Goal: Task Accomplishment & Management: Manage account settings

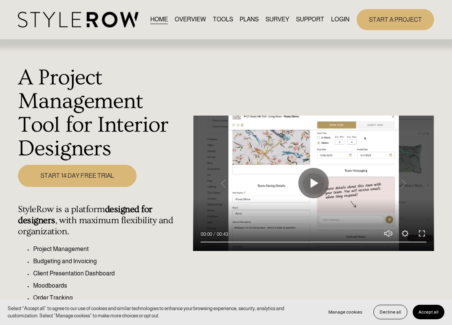
click at [336, 25] on link "LOGIN" at bounding box center [340, 19] width 18 height 10
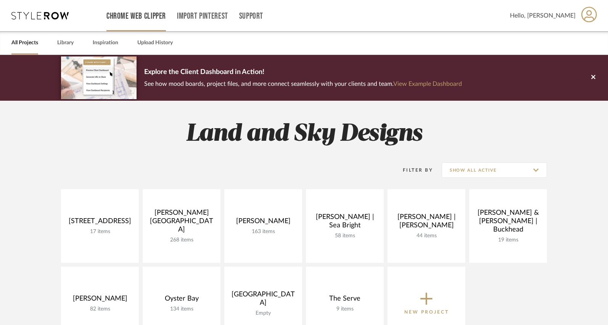
click at [128, 18] on link "Chrome Web Clipper" at bounding box center [135, 16] width 59 height 6
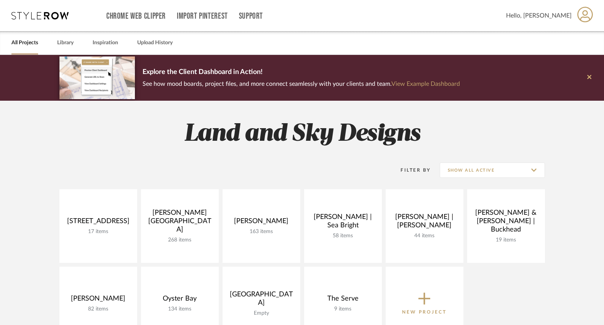
click at [457, 80] on button at bounding box center [589, 78] width 29 height 46
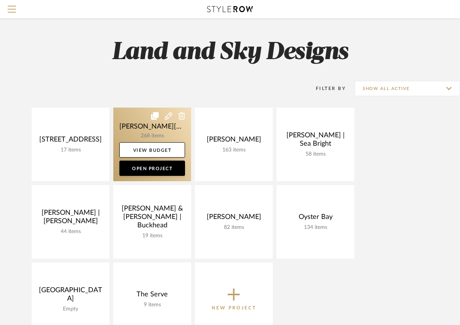
click at [135, 141] on link at bounding box center [152, 145] width 78 height 74
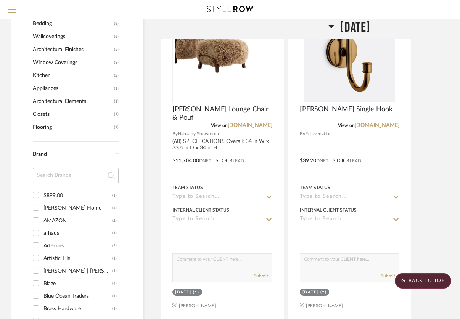
scroll to position [1007, 0]
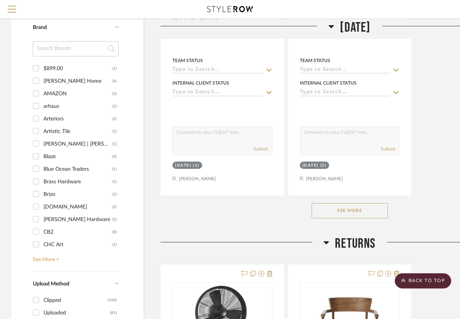
click at [56, 251] on link "See More +" at bounding box center [75, 257] width 88 height 12
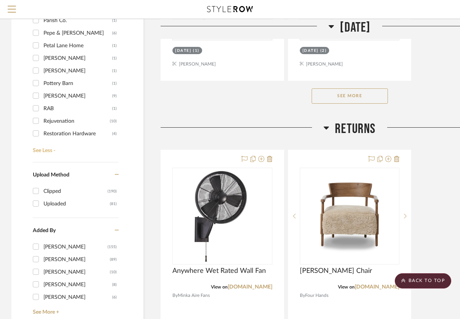
scroll to position [654, 0]
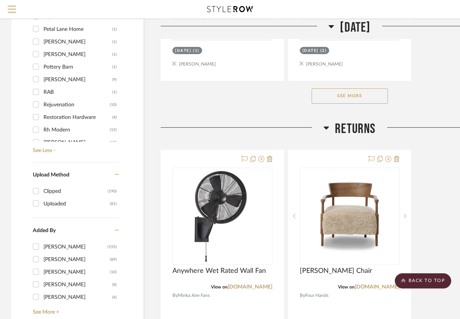
click at [37, 111] on input "Restoration Hardware (4)" at bounding box center [36, 117] width 12 height 12
checkbox input "true"
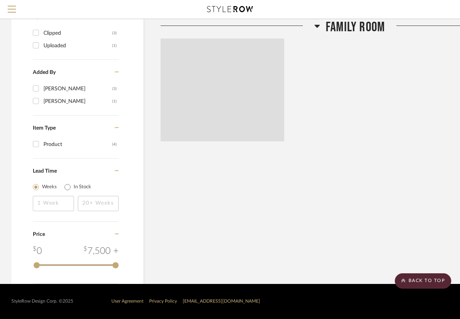
scroll to position [612, 0]
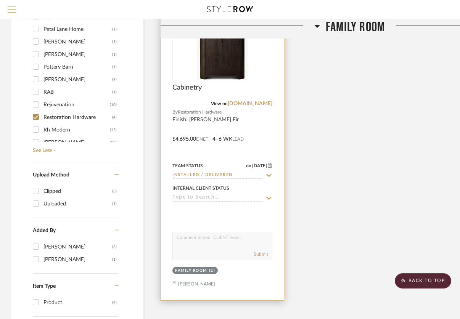
click at [258, 108] on div at bounding box center [222, 134] width 123 height 334
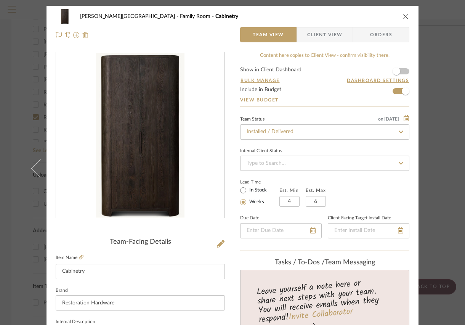
click at [403, 18] on icon "close" at bounding box center [406, 16] width 6 height 6
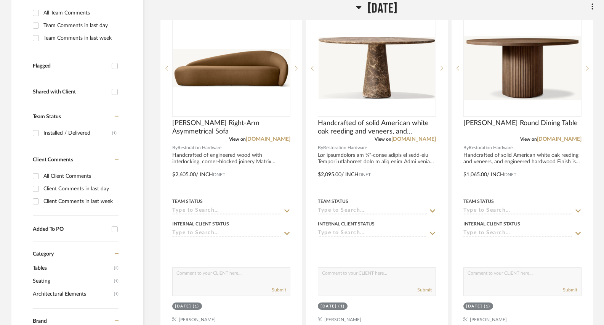
scroll to position [241, 0]
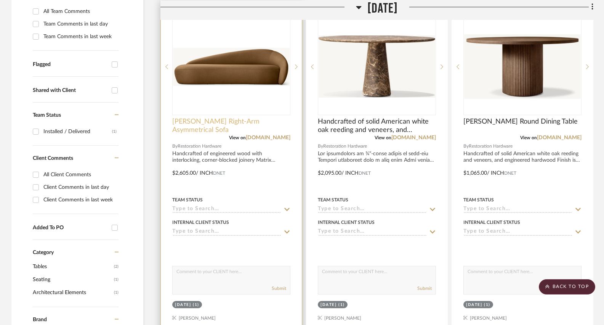
click at [275, 117] on span "[PERSON_NAME] Right-Arm Asymmetrical Sofa" at bounding box center [231, 125] width 118 height 17
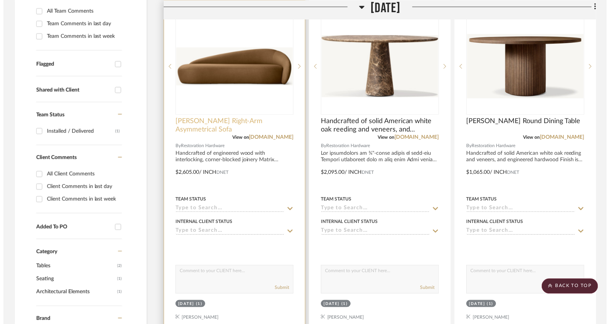
scroll to position [0, 0]
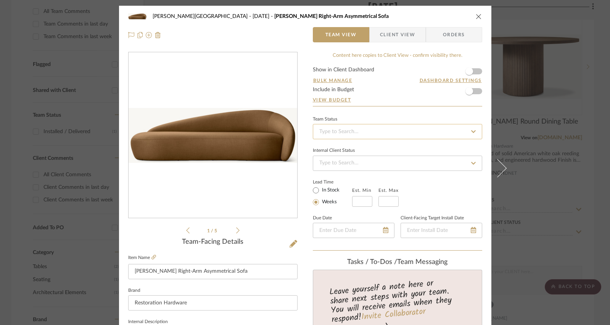
click at [341, 133] on input at bounding box center [397, 131] width 169 height 15
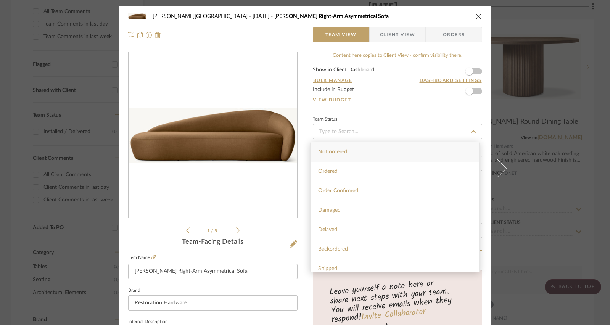
click at [339, 154] on span "Not ordered" at bounding box center [332, 151] width 29 height 5
type input "[DATE]"
type input "Not ordered"
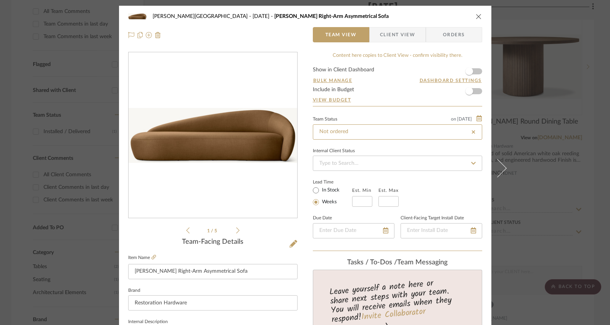
type input "[DATE]"
type input "Not ordered"
click at [341, 167] on input at bounding box center [397, 163] width 169 height 15
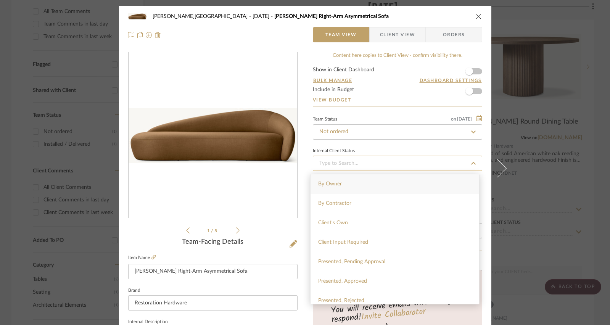
click at [341, 167] on input at bounding box center [397, 163] width 169 height 15
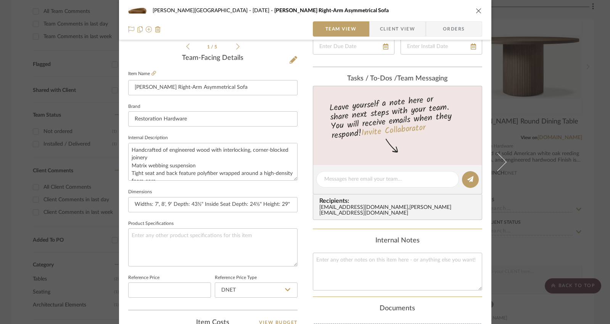
scroll to position [239, 0]
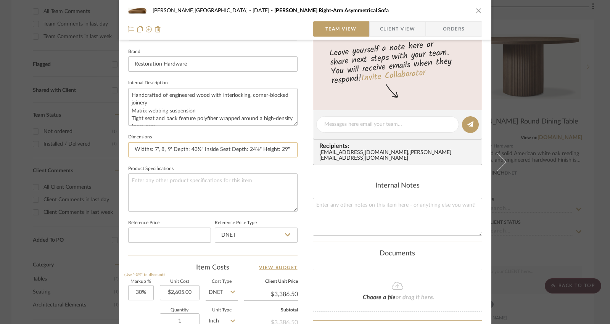
click at [275, 150] on input "Widths: 7', 8', 9' Depth: 43½" Inside Seat Depth: 24½" Height: 29" Seat Height:…" at bounding box center [212, 149] width 169 height 15
drag, startPoint x: 243, startPoint y: 150, endPoint x: 183, endPoint y: 151, distance: 60.3
click at [183, 151] on input "Widths: 7', 8', 9' Depth: 43½" Inside Seat Depth: 24½" Height: 29" Seat Height:…" at bounding box center [212, 149] width 169 height 15
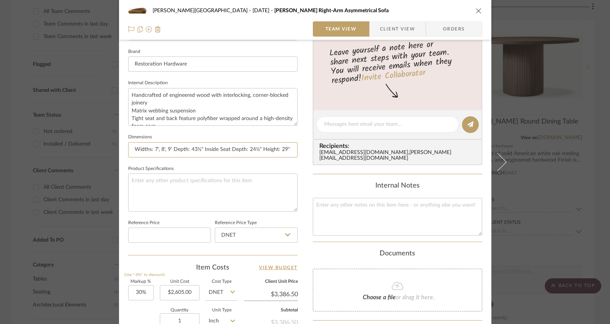
drag, startPoint x: 132, startPoint y: 150, endPoint x: 116, endPoint y: 150, distance: 16.4
click at [119, 150] on div "[PERSON_NAME] [DATE] [PERSON_NAME] Right-Arm Asymmetrical Sofa Team View Client…" at bounding box center [305, 119] width 372 height 704
click at [158, 149] on input "Widths: 7', 8', 9' Depth: 43½" Inside Seat Depth: 24½" Height: 29" Seat Height:…" at bounding box center [212, 149] width 169 height 15
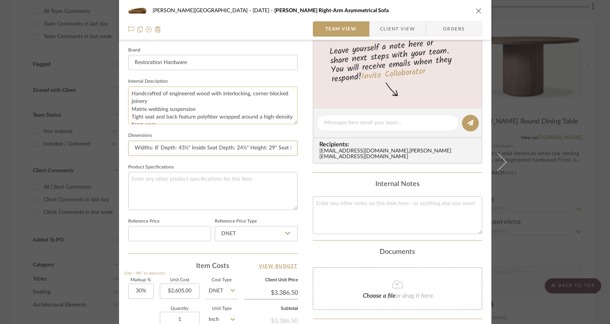
type input "Widths: 8' Depth: 43½" Inside Seat Depth: 24½" Height: 29" Seat Height: 16""
click at [173, 108] on textarea "Handcrafted of engineered wood with interlocking, corner-blocked joinery Matrix…" at bounding box center [212, 106] width 169 height 38
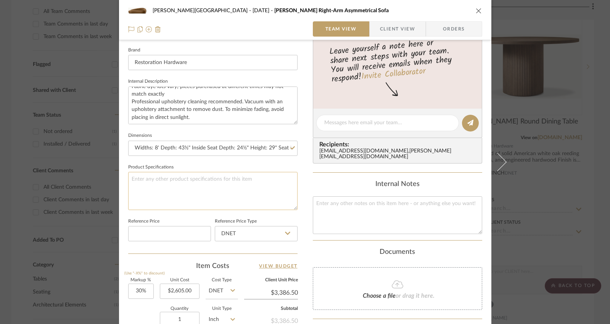
click at [257, 183] on textarea at bounding box center [212, 191] width 169 height 38
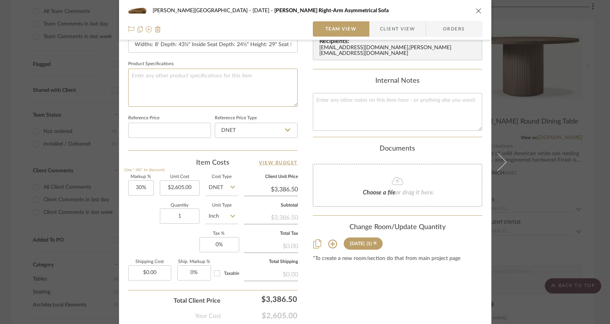
scroll to position [384, 0]
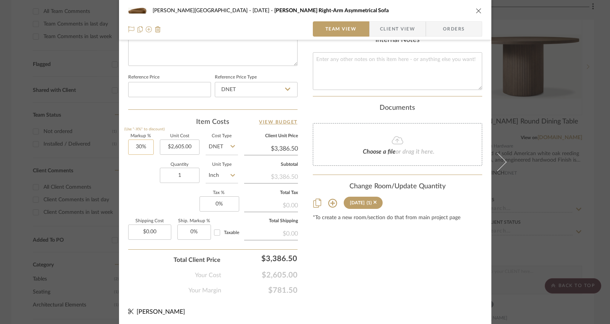
type input "30"
click at [136, 146] on input "30" at bounding box center [141, 147] width 26 height 15
type input "0%"
click at [222, 176] on input "Inch" at bounding box center [222, 175] width 32 height 15
type input "$2,605.00"
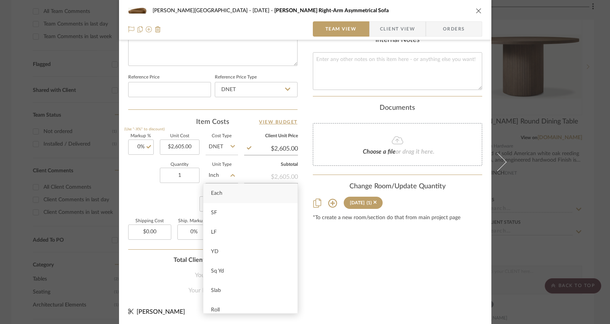
click at [224, 194] on div "Each" at bounding box center [250, 193] width 94 height 19
type input "Each"
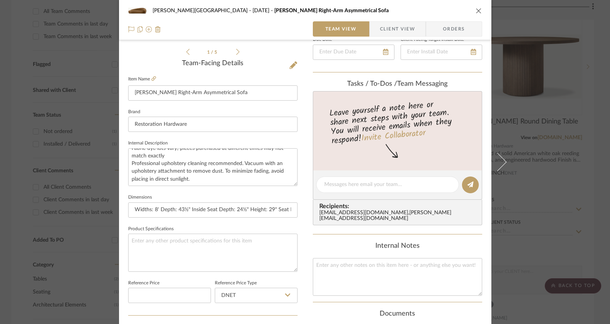
scroll to position [0, 0]
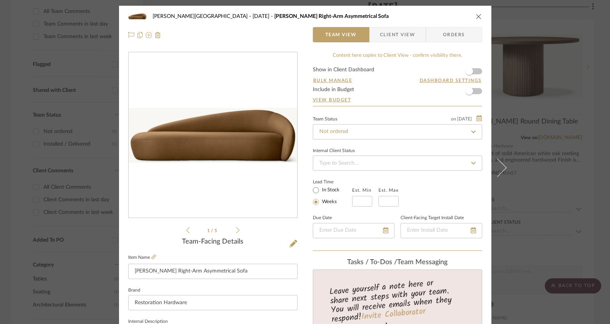
click at [457, 18] on icon "close" at bounding box center [479, 16] width 6 height 6
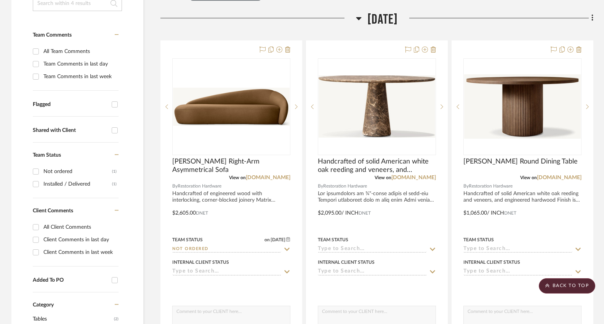
scroll to position [200, 0]
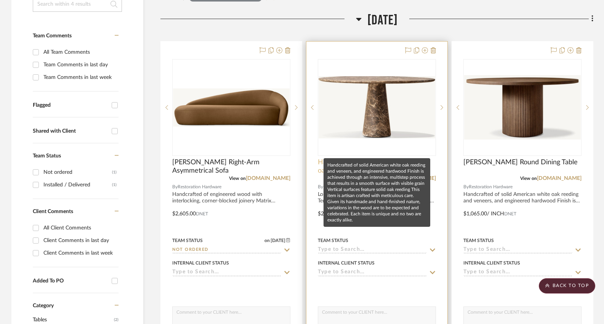
click at [432, 158] on span "Handcrafted of solid American white oak reeding and veneers, and engineered har…" at bounding box center [377, 166] width 118 height 17
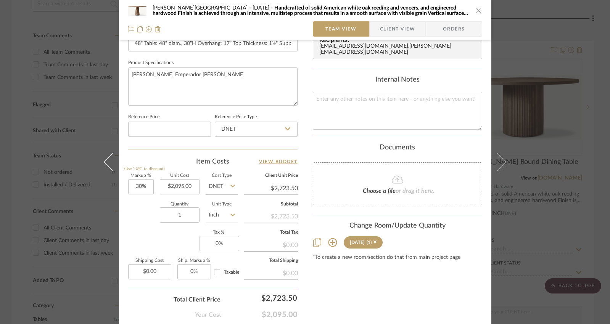
scroll to position [351, 0]
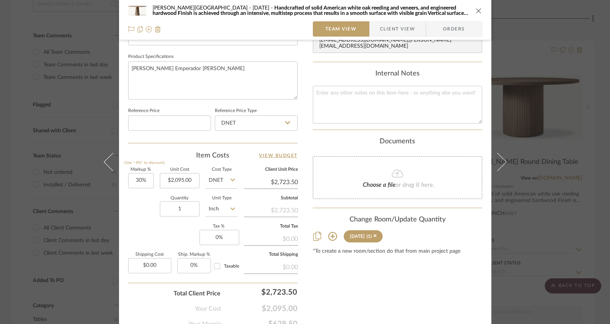
click at [223, 207] on input "Inch" at bounding box center [222, 208] width 32 height 15
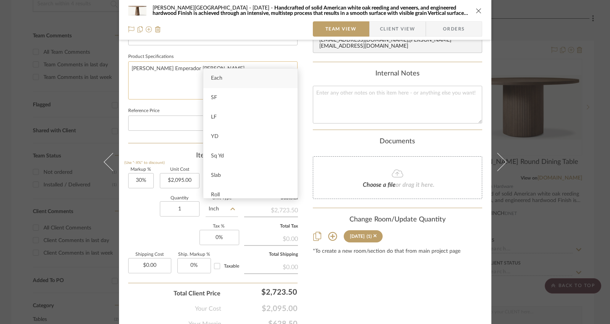
click at [223, 83] on div "Each" at bounding box center [250, 78] width 94 height 19
type input "Each"
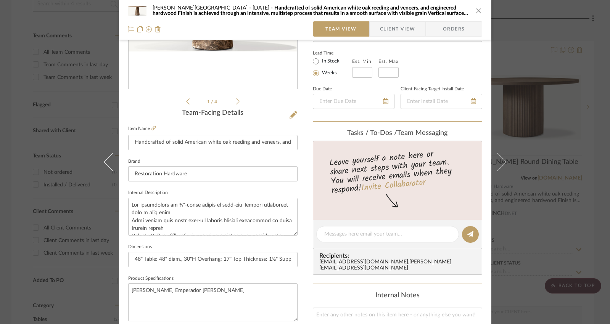
scroll to position [0, 0]
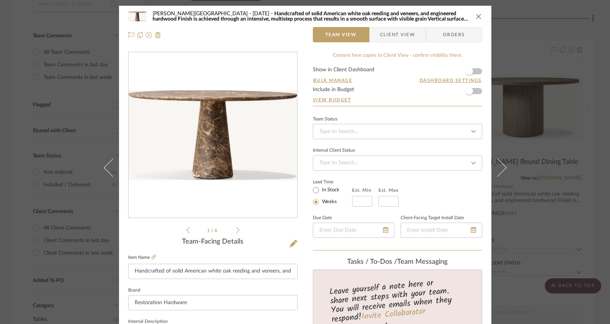
click at [457, 126] on div "[PERSON_NAME] [DATE] Handcrafted of solid American white oak reeding and veneer…" at bounding box center [305, 162] width 610 height 324
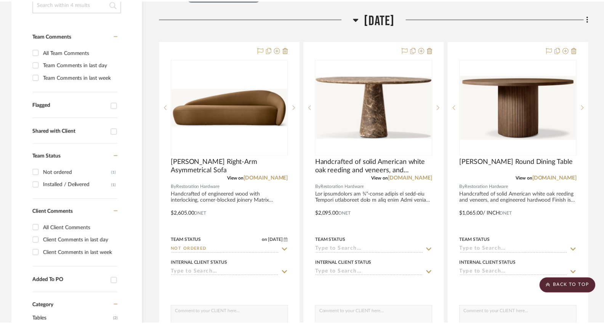
scroll to position [200, 0]
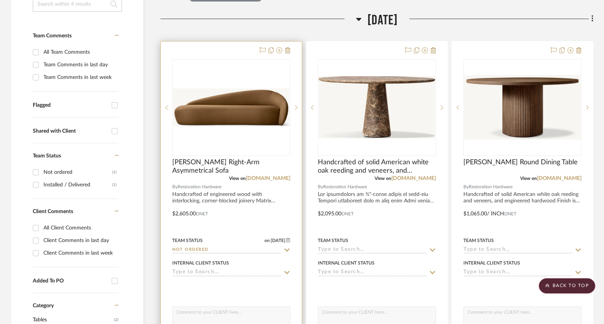
click at [248, 88] on img "0" at bounding box center [231, 107] width 117 height 38
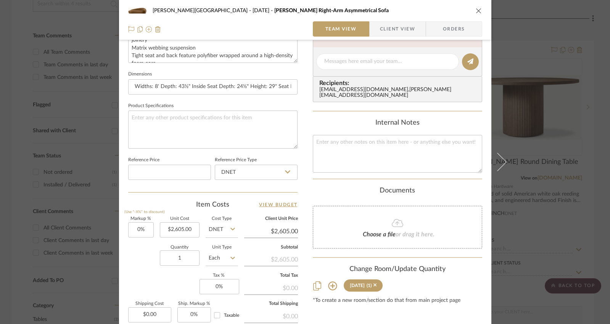
scroll to position [309, 0]
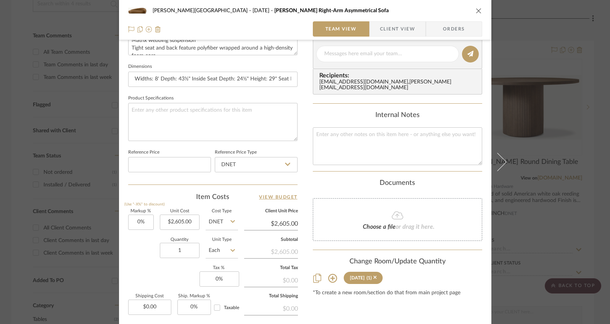
type input "2605.00"
click at [277, 223] on input "2605.00" at bounding box center [271, 223] width 54 height 11
type input "2605.00"
type input "$2,605.00"
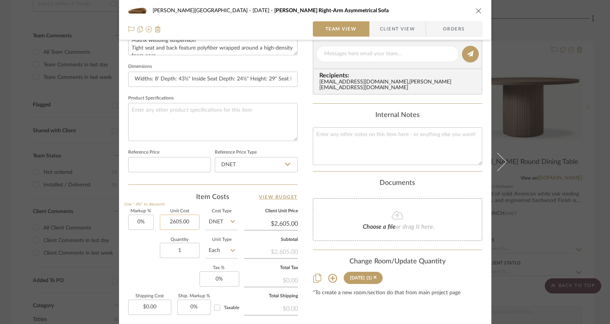
click at [177, 219] on input "2605.00" at bounding box center [180, 222] width 40 height 15
paste input "3725"
type input "$3,725.00"
click at [304, 211] on div "[PERSON_NAME] [DATE] [PERSON_NAME] Right-Arm Asymmetrical Sofa Team View Client…" at bounding box center [305, 48] width 372 height 704
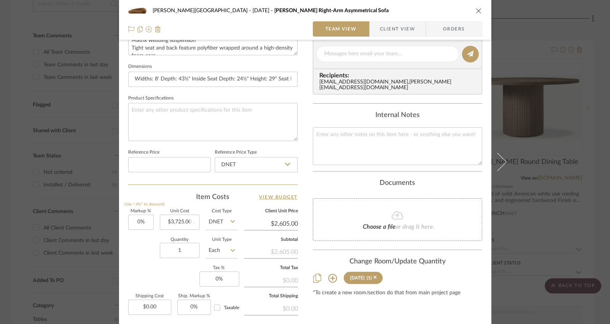
type input "$3,725.00"
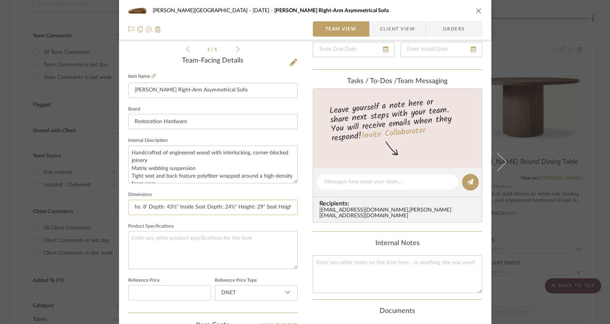
scroll to position [0, 23]
drag, startPoint x: 264, startPoint y: 206, endPoint x: 293, endPoint y: 209, distance: 28.8
click at [293, 209] on input "Widths: 8' Depth: 43½" Inside Seat Depth: 24½" Height: 29" Seat Height: 16"" at bounding box center [212, 207] width 169 height 15
click at [280, 207] on input "Widths: 8' Depth: 43½" Inside Seat Depth: 24½" Height: 29" Seat Height: 16"" at bounding box center [212, 207] width 169 height 15
drag, startPoint x: 281, startPoint y: 207, endPoint x: 290, endPoint y: 209, distance: 9.3
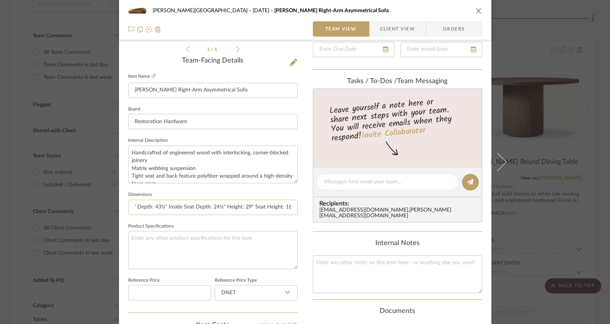
click at [290, 209] on input "Widths: 8' Depth: 43½" Inside Seat Depth: 24½" Height: 29" Seat Height: 16"" at bounding box center [212, 207] width 169 height 15
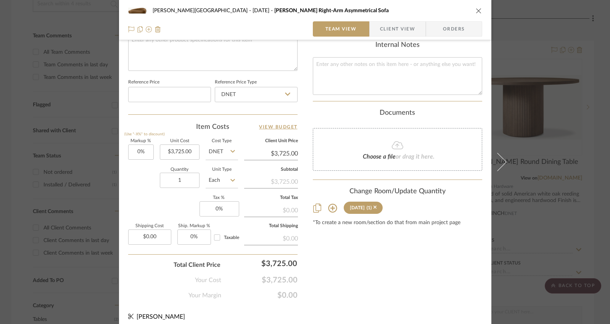
scroll to position [384, 0]
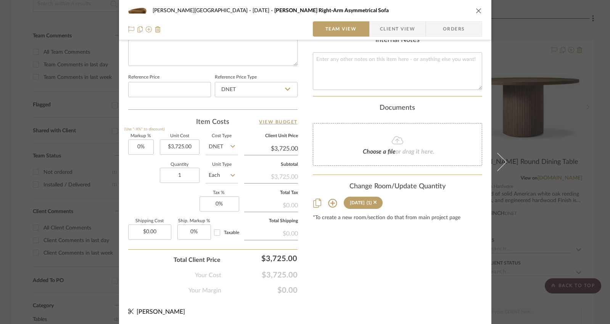
click at [457, 12] on icon "close" at bounding box center [479, 11] width 6 height 6
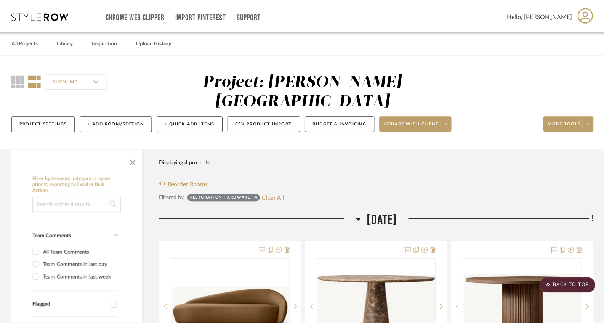
scroll to position [200, 0]
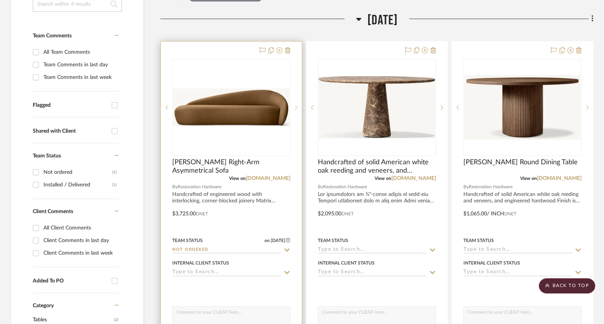
click at [297, 105] on icon at bounding box center [296, 107] width 3 height 5
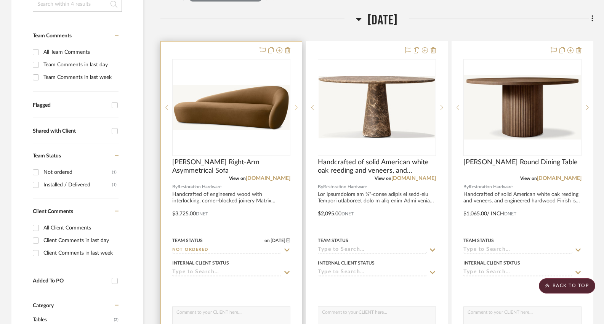
click at [297, 105] on icon at bounding box center [296, 107] width 3 height 5
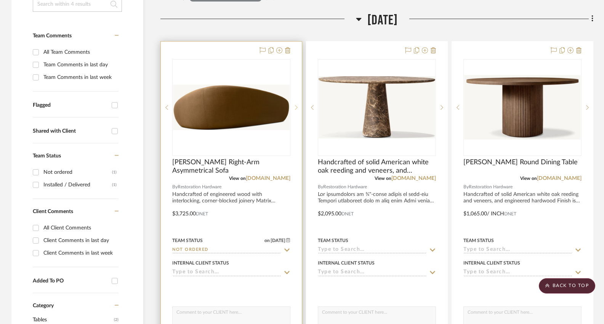
click at [297, 105] on icon at bounding box center [296, 107] width 3 height 5
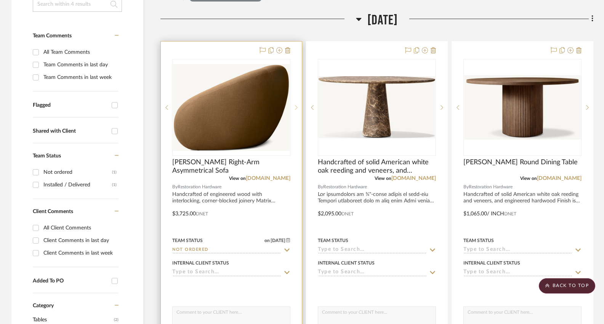
click at [297, 105] on icon at bounding box center [296, 107] width 3 height 5
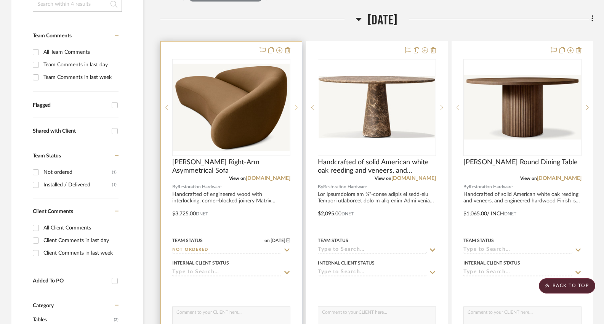
click at [297, 105] on icon at bounding box center [296, 107] width 3 height 5
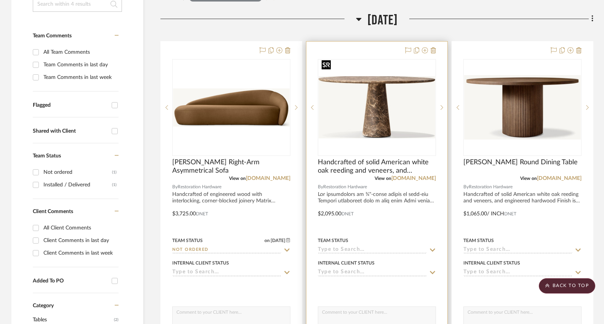
click at [379, 93] on img "0" at bounding box center [377, 107] width 117 height 62
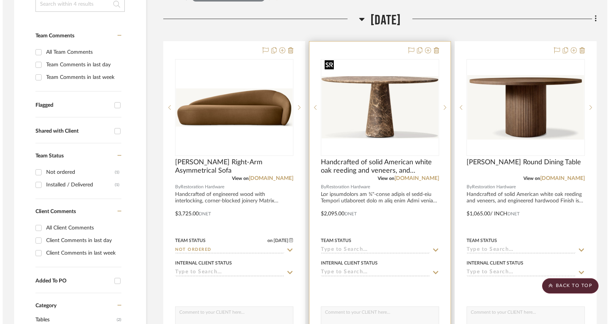
scroll to position [0, 0]
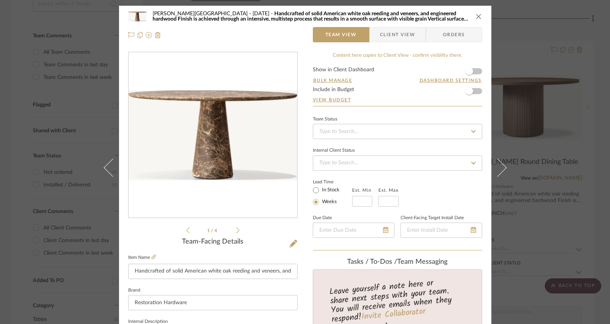
click at [457, 179] on div "[PERSON_NAME] [DATE] Handcrafted of solid American white oak reeding and veneer…" at bounding box center [305, 162] width 610 height 324
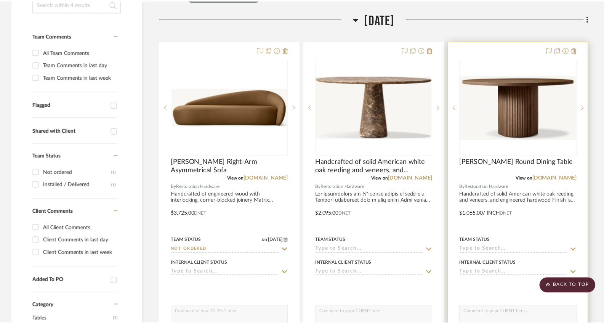
scroll to position [200, 0]
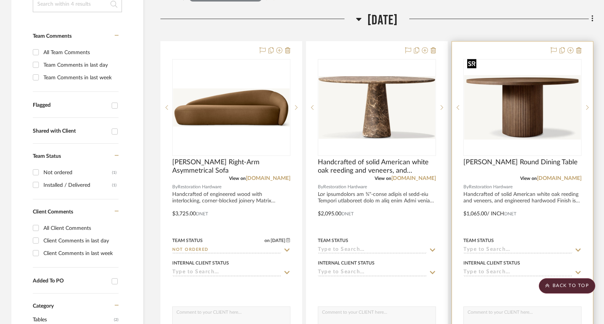
click at [457, 92] on img "0" at bounding box center [523, 107] width 117 height 64
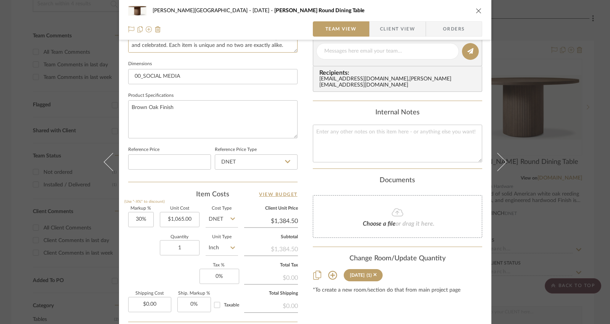
scroll to position [327, 0]
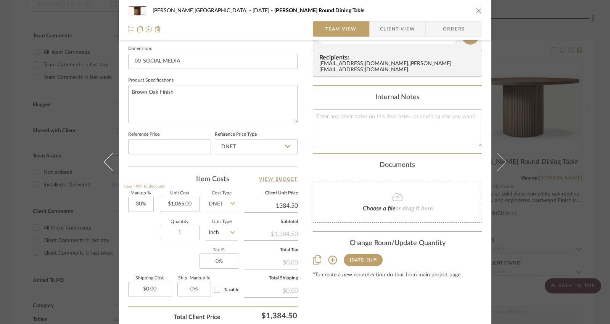
click at [284, 204] on input "1384.50" at bounding box center [271, 205] width 54 height 11
paste input "865"
type input "1865"
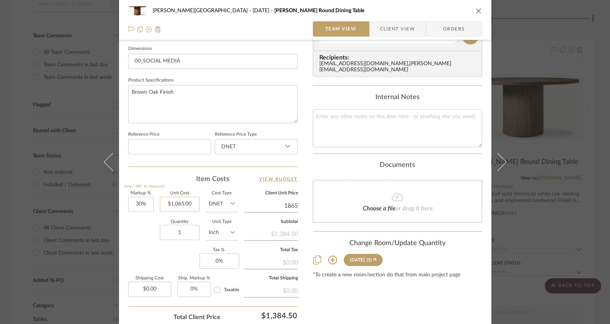
type input "75.12%"
type input "1065.00"
type input "$1,865.00"
type input "$1,865.03"
drag, startPoint x: 189, startPoint y: 204, endPoint x: 201, endPoint y: 207, distance: 12.9
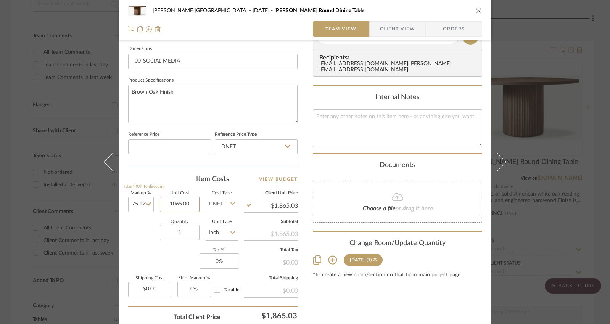
click at [201, 207] on div "Markup % (Use "-X%" to discount) 75.12% Unit Cost 1065.00 Cost Type DNET Client…" at bounding box center [212, 246] width 169 height 111
paste input "865"
type input "$1,865.00"
click at [243, 181] on div "Item Costs View Budget" at bounding box center [212, 179] width 169 height 9
type input "$3,265.99"
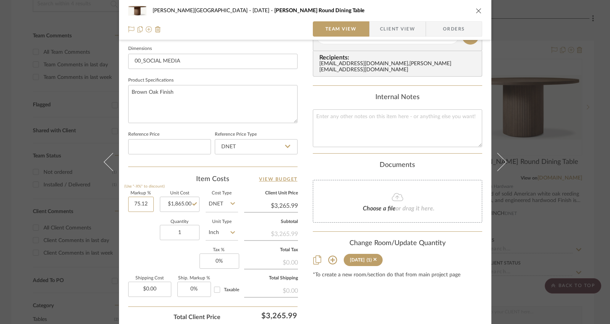
drag, startPoint x: 145, startPoint y: 205, endPoint x: 156, endPoint y: 207, distance: 10.8
click at [156, 207] on div "Markup % (Use "-X%" to discount) 75.12 Unit Cost $1,865.00 Cost Type DNET Clien…" at bounding box center [212, 246] width 169 height 111
type input "0%"
click at [141, 229] on div "Quantity 1 Unit Type Inch" at bounding box center [183, 233] width 110 height 27
type input "$1,865.00"
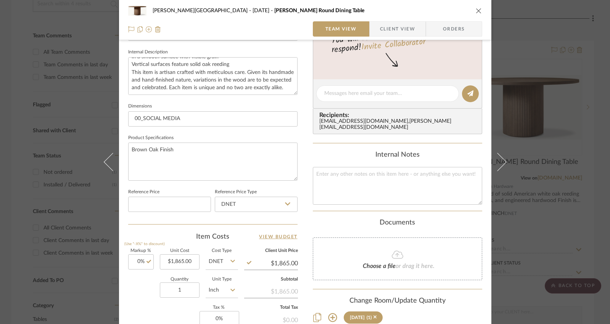
scroll to position [384, 0]
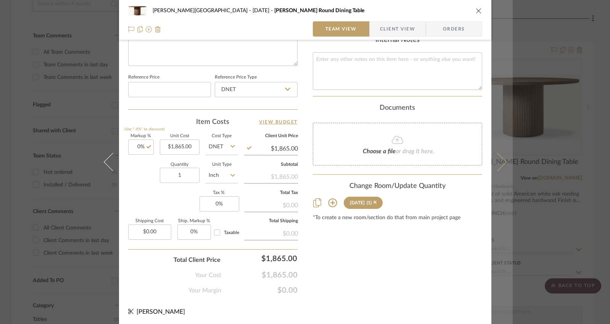
click at [457, 100] on button at bounding box center [501, 162] width 21 height 324
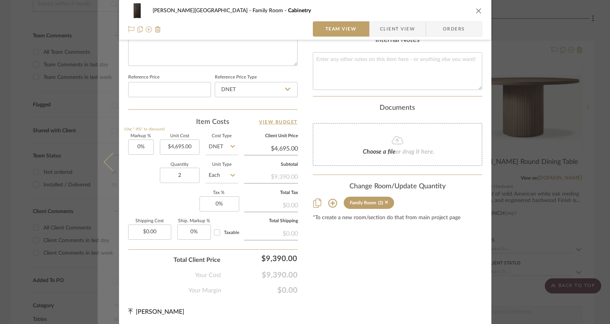
click at [103, 165] on button at bounding box center [108, 162] width 21 height 324
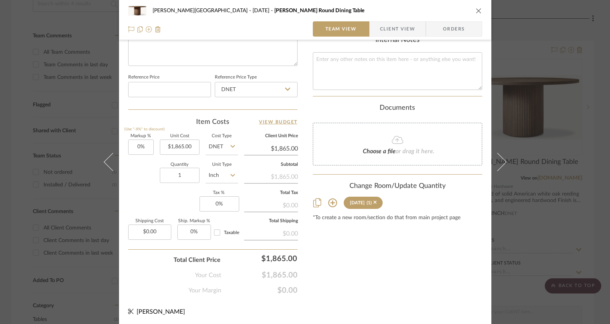
click at [103, 165] on button at bounding box center [108, 162] width 21 height 324
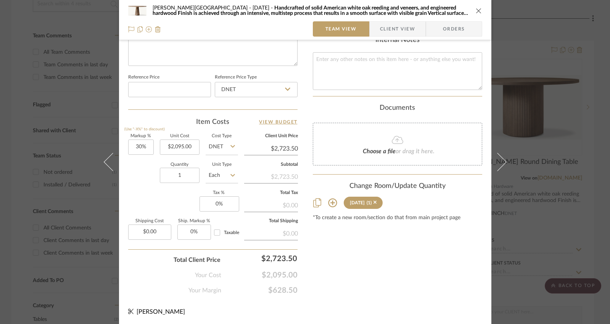
type input "2723.50"
click at [283, 146] on input "2723.50" at bounding box center [271, 148] width 54 height 11
type input "2095.00"
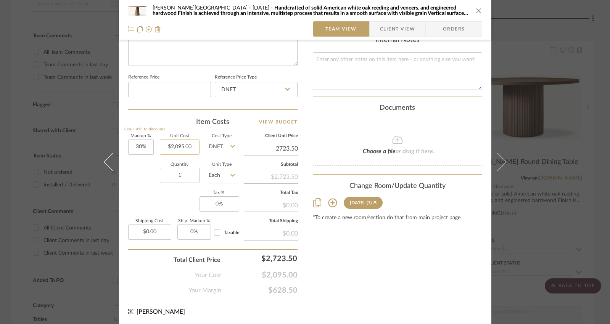
type input "$2,723.50"
click at [165, 146] on input "2095.00" at bounding box center [180, 147] width 40 height 15
paste input "4295"
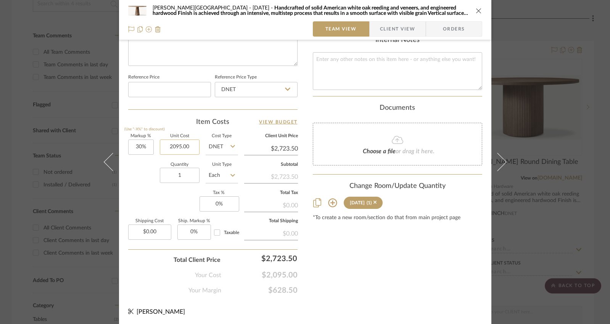
type input "4295"
type input "30"
type input "$4,295.00"
click at [138, 147] on input "30" at bounding box center [141, 147] width 26 height 15
type input "$5,583.50"
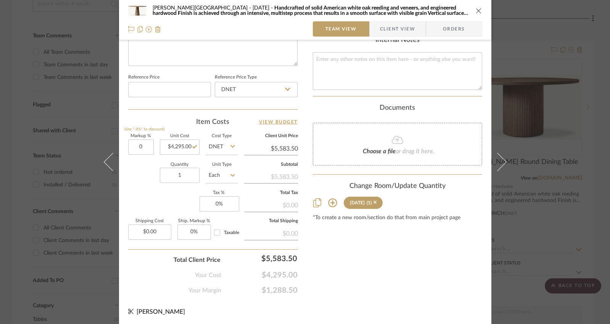
type input "0%"
click at [140, 184] on div "Quantity 1 Unit Type Each" at bounding box center [183, 176] width 110 height 27
type input "$4,295.00"
click at [457, 212] on div "[PERSON_NAME] [DATE] Handcrafted of solid American white oak reeding and veneer…" at bounding box center [305, 162] width 610 height 324
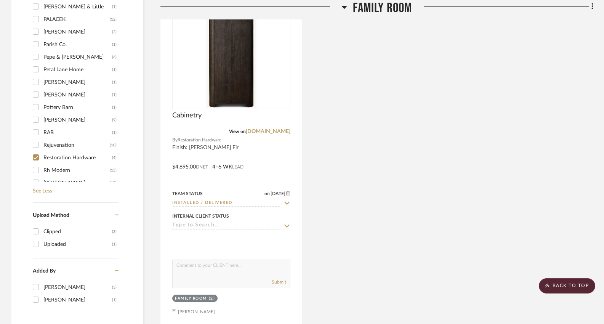
scroll to position [505, 0]
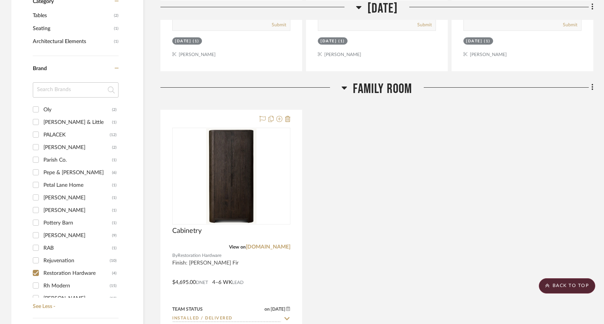
click at [37, 267] on input "Restoration Hardware (4)" at bounding box center [36, 273] width 12 height 12
checkbox input "false"
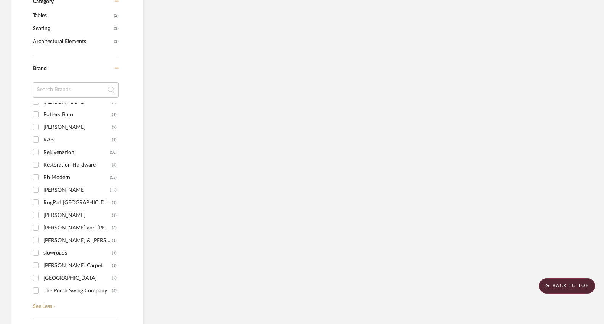
scroll to position [875, 0]
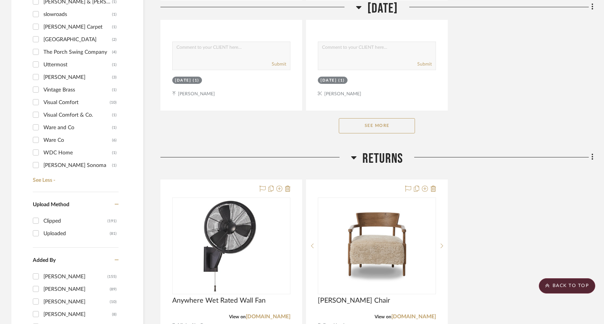
scroll to position [888, 0]
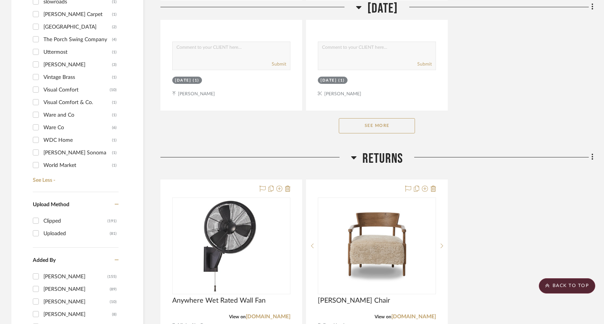
click at [37, 159] on input "World Market (1)" at bounding box center [36, 165] width 12 height 12
checkbox input "true"
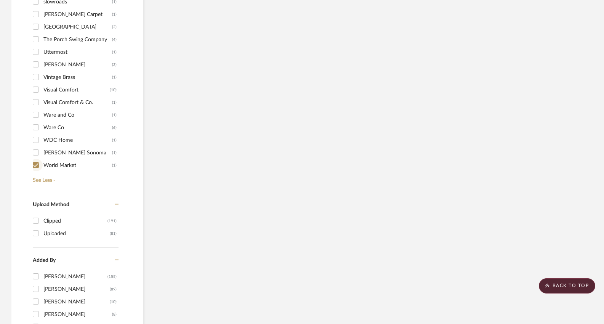
scroll to position [549, 0]
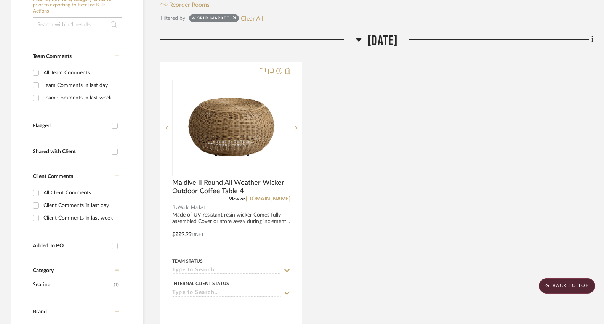
scroll to position [176, 0]
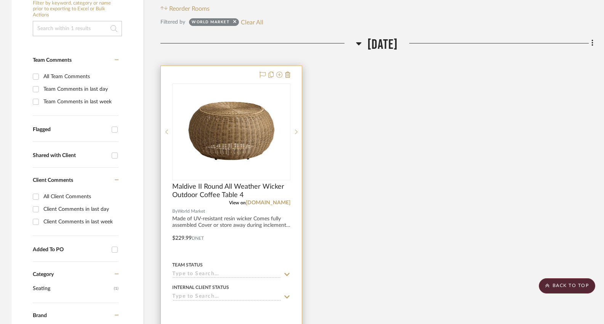
click at [289, 193] on div at bounding box center [231, 233] width 141 height 334
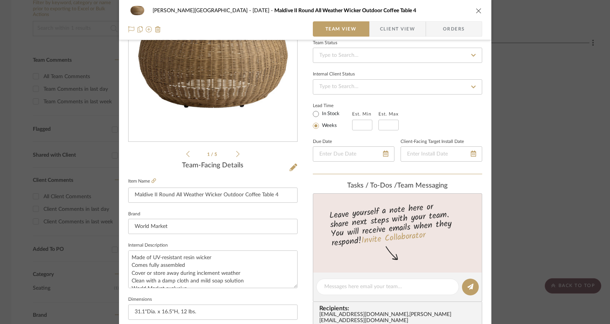
scroll to position [0, 0]
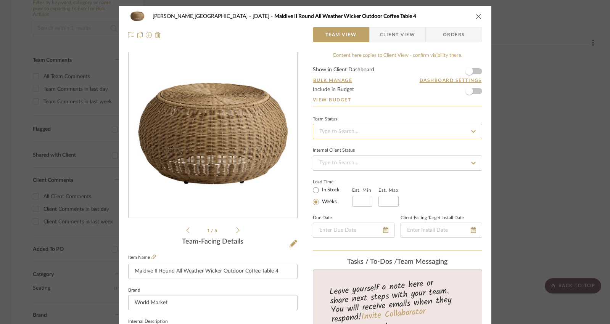
click at [347, 129] on input at bounding box center [397, 131] width 169 height 15
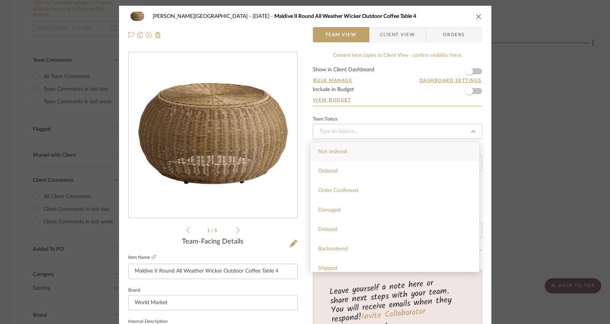
click at [346, 155] on div "Not ordered" at bounding box center [394, 151] width 169 height 19
type input "[DATE]"
type input "Not ordered"
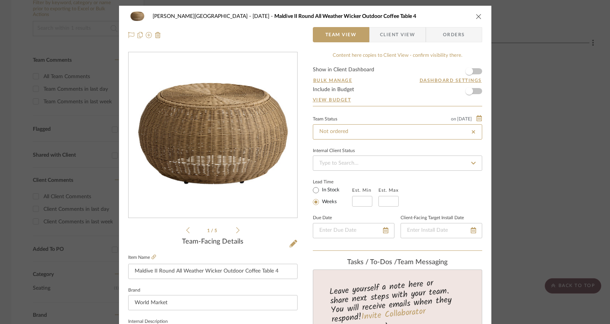
type input "[DATE]"
type input "Not ordered"
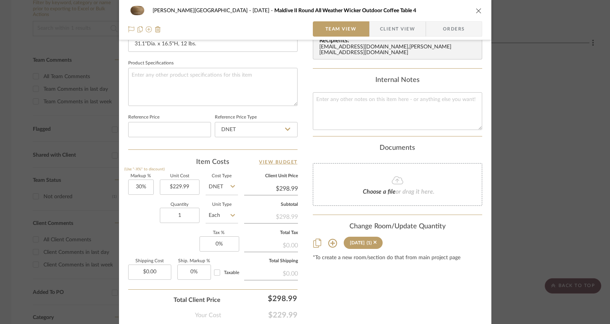
scroll to position [384, 0]
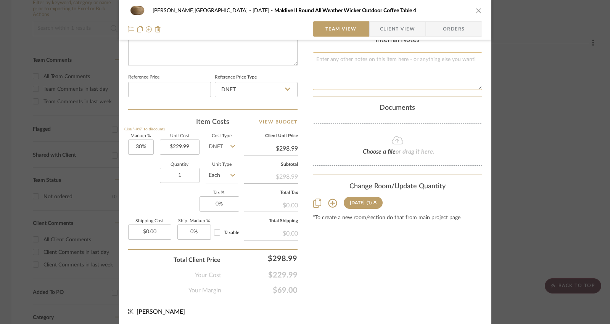
click at [358, 63] on textarea at bounding box center [397, 71] width 169 height 38
paste textarea "[URL][DOMAIN_NAME]"
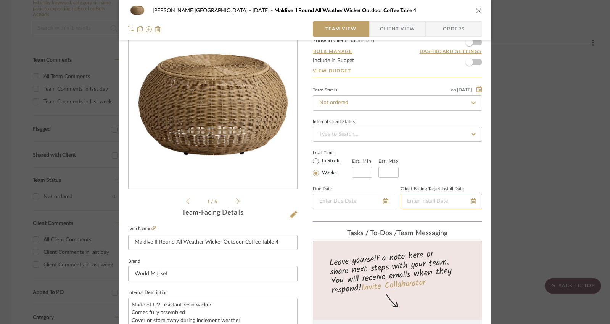
scroll to position [0, 0]
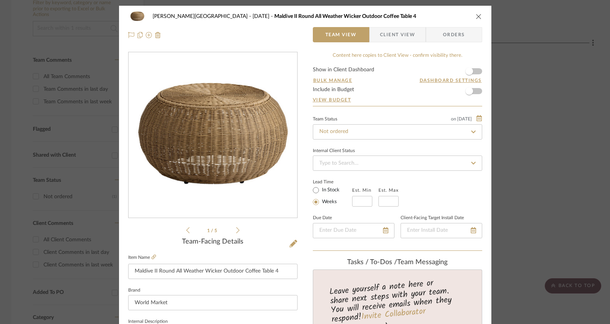
type textarea "[URL][DOMAIN_NAME]"
click at [457, 76] on div "[PERSON_NAME][GEOGRAPHIC_DATA] [DATE] Maldive II Round All Weather Wicker Outdo…" at bounding box center [305, 162] width 610 height 324
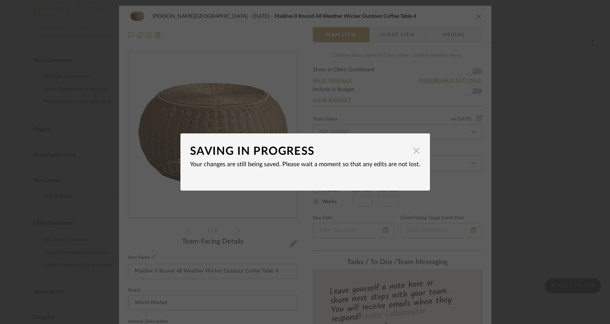
click at [411, 150] on span "button" at bounding box center [416, 150] width 15 height 15
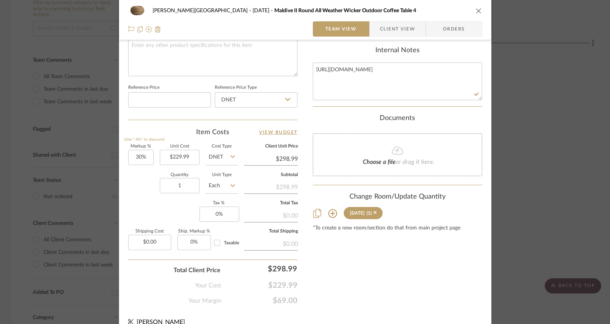
scroll to position [384, 0]
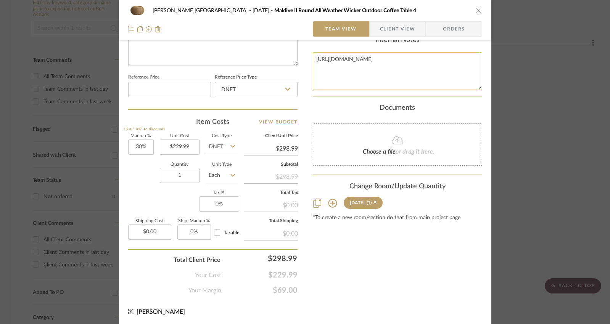
click at [353, 81] on textarea "[URL][DOMAIN_NAME]" at bounding box center [397, 71] width 169 height 38
drag, startPoint x: 353, startPoint y: 81, endPoint x: 286, endPoint y: 46, distance: 75.4
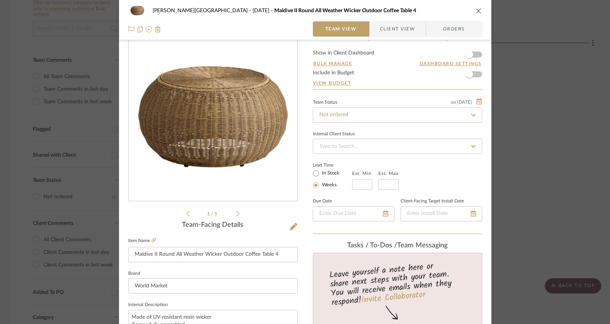
scroll to position [0, 0]
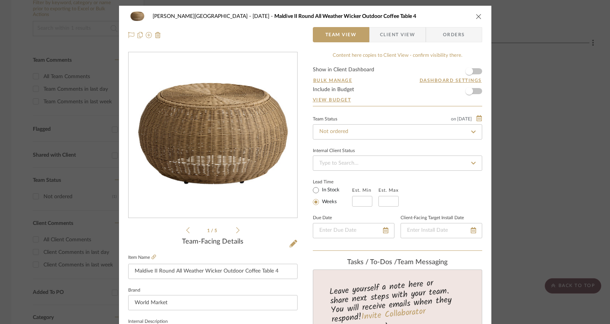
click at [457, 114] on div "[PERSON_NAME][GEOGRAPHIC_DATA] [DATE] Maldive II Round All Weather Wicker Outdo…" at bounding box center [305, 162] width 610 height 324
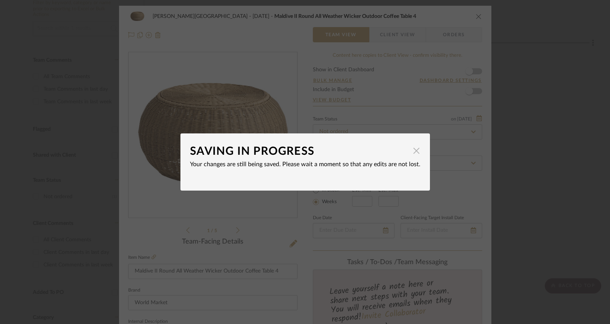
click at [412, 150] on span "button" at bounding box center [416, 150] width 15 height 15
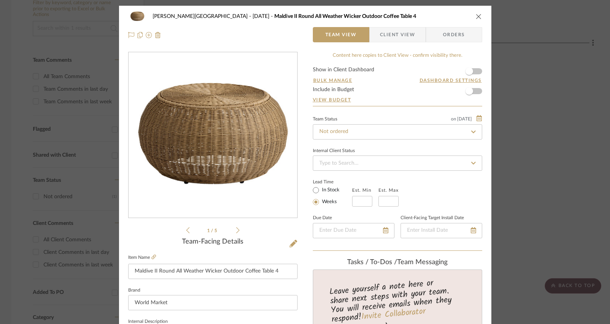
click at [457, 19] on icon "close" at bounding box center [479, 16] width 6 height 6
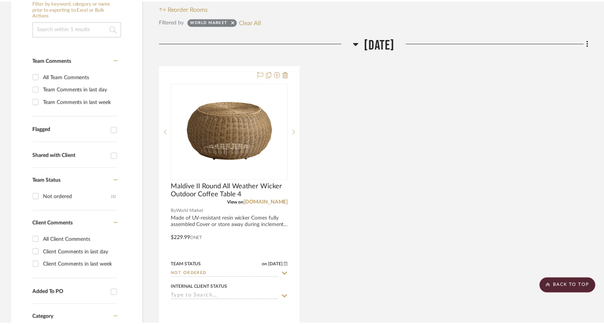
scroll to position [176, 0]
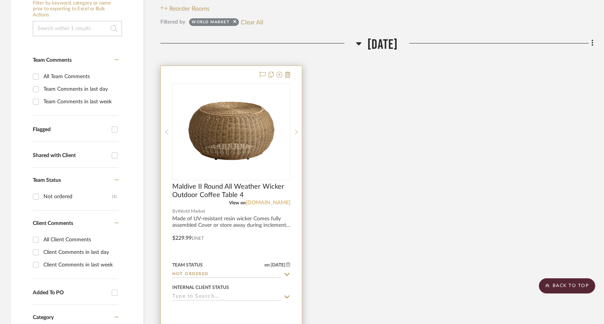
click at [265, 200] on link "[DOMAIN_NAME]" at bounding box center [268, 202] width 45 height 5
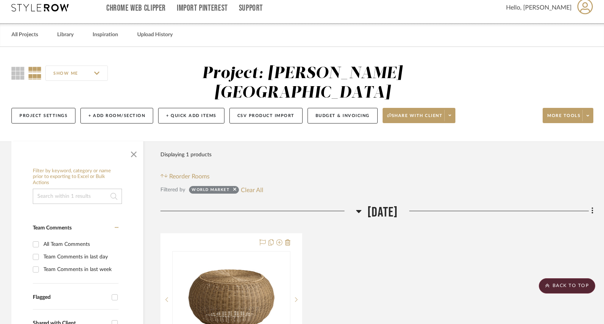
scroll to position [0, 0]
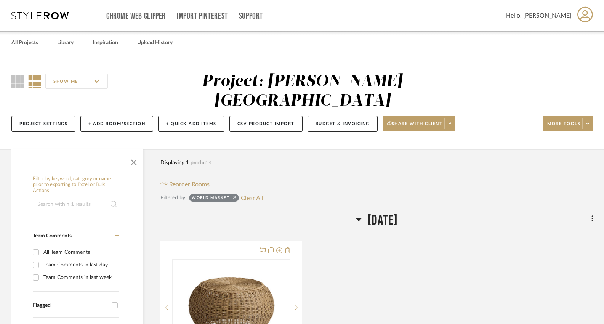
click at [235, 195] on icon at bounding box center [234, 197] width 3 height 5
checkbox input "false"
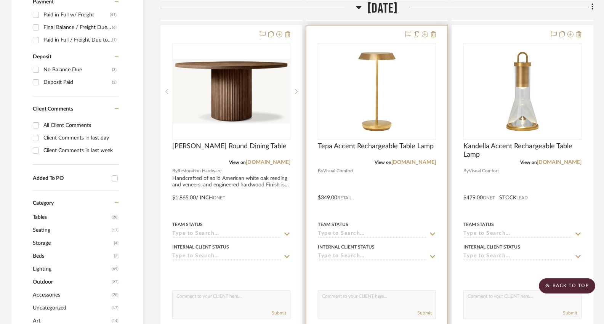
scroll to position [544, 0]
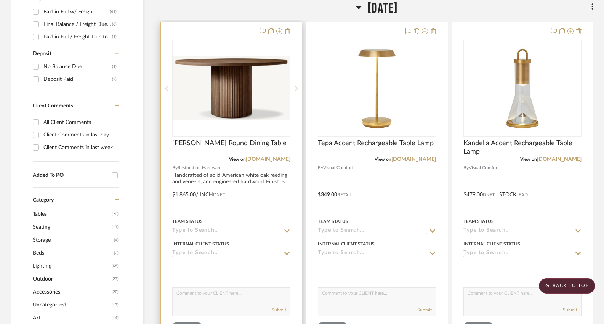
click at [267, 228] on input at bounding box center [226, 231] width 109 height 7
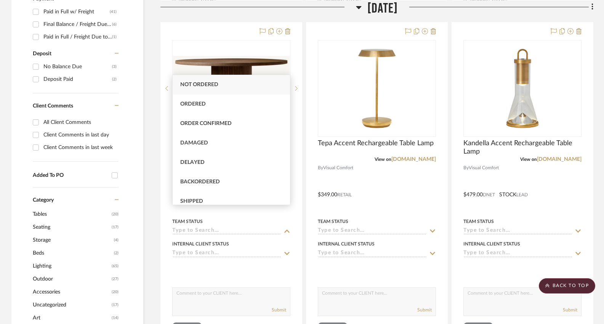
click at [207, 86] on span "Not ordered" at bounding box center [199, 84] width 38 height 5
type input "[DATE]"
type input "Not ordered"
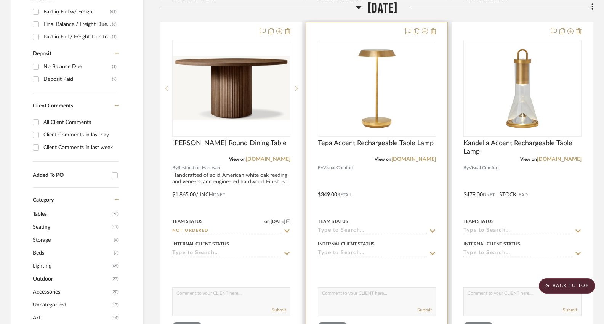
click at [346, 228] on input at bounding box center [372, 231] width 109 height 7
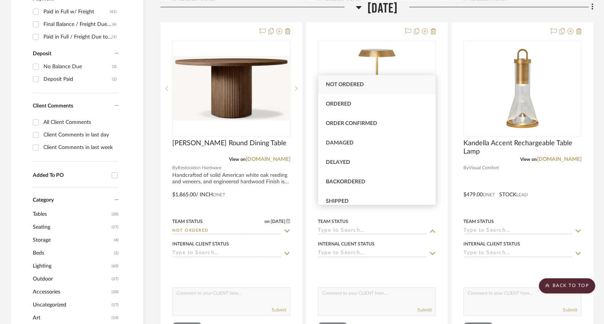
click at [336, 87] on span "Not ordered" at bounding box center [345, 84] width 38 height 5
type input "[DATE]"
type input "Not ordered"
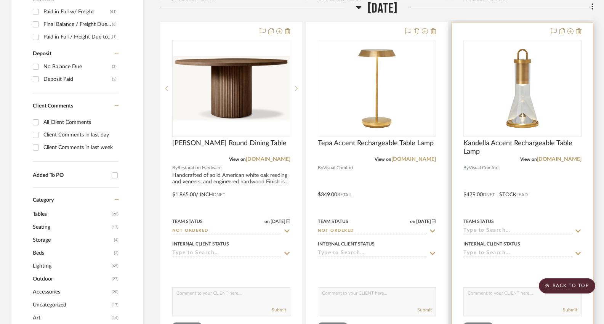
click at [457, 228] on input at bounding box center [518, 231] width 109 height 7
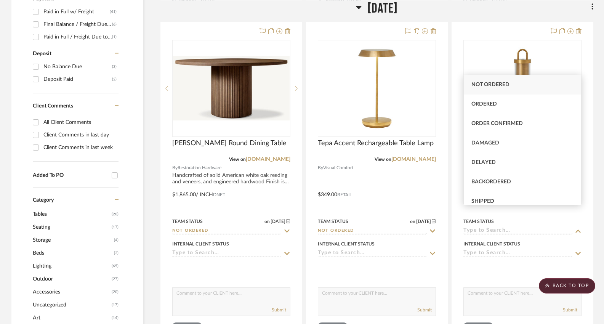
click at [457, 84] on span "Not ordered" at bounding box center [491, 84] width 38 height 5
type input "[DATE]"
type input "Not ordered"
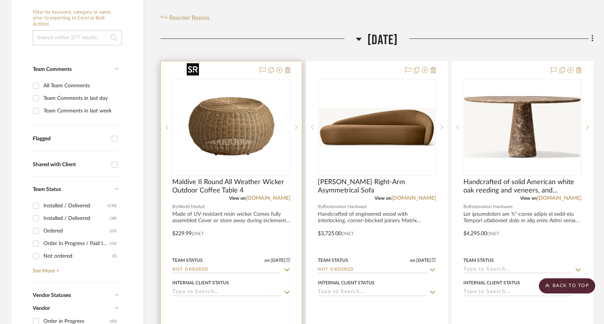
scroll to position [153, 0]
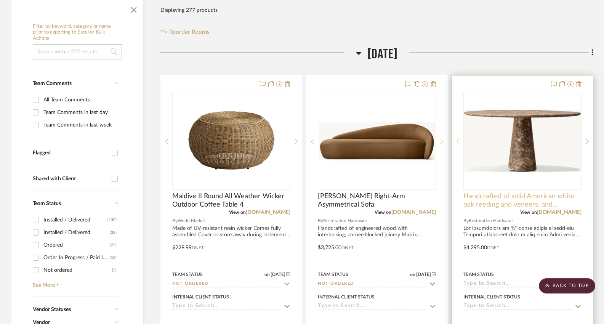
click at [457, 192] on span "Handcrafted of solid American white oak reeding and veneers, and engineered har…" at bounding box center [523, 200] width 118 height 17
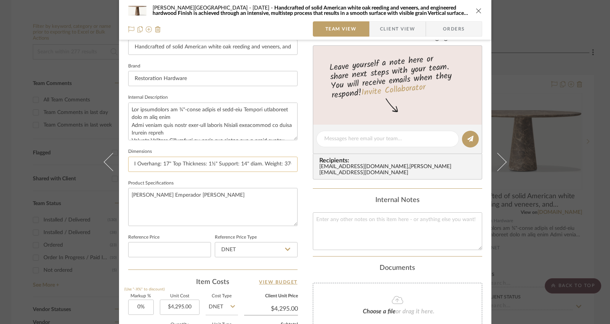
scroll to position [0, 37]
drag, startPoint x: 130, startPoint y: 162, endPoint x: 281, endPoint y: 166, distance: 151.8
click at [281, 166] on input "48" Table: 48" diam., 30"H Overhang: 17" Top Thickness: 1½" Support: 14" diam. …" at bounding box center [212, 164] width 169 height 15
click at [457, 72] on div "[PERSON_NAME] [DATE] Handcrafted of solid American white oak reeding and veneer…" at bounding box center [305, 162] width 610 height 324
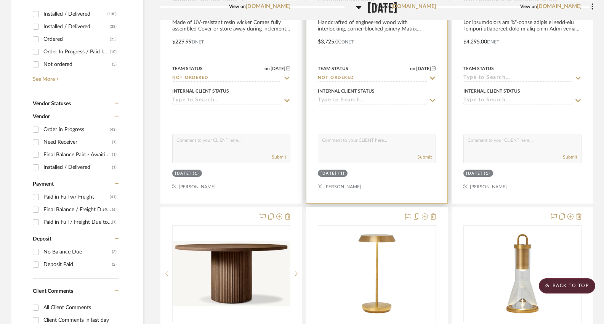
scroll to position [421, 0]
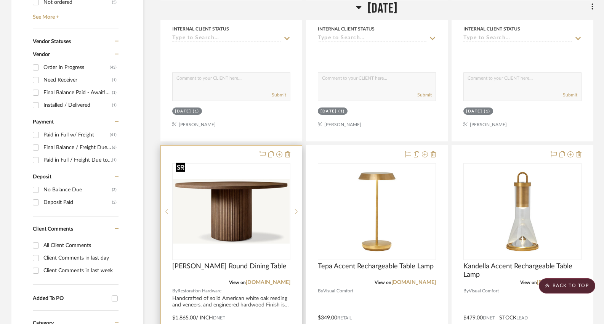
click at [264, 195] on img "0" at bounding box center [231, 211] width 117 height 64
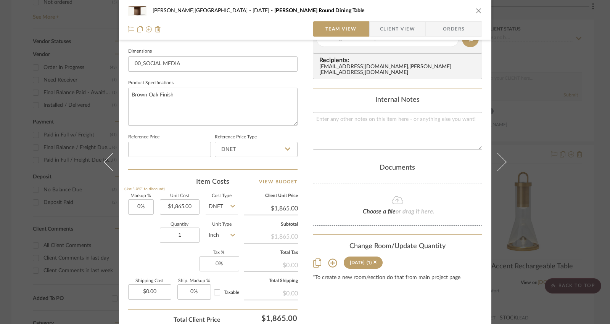
scroll to position [336, 0]
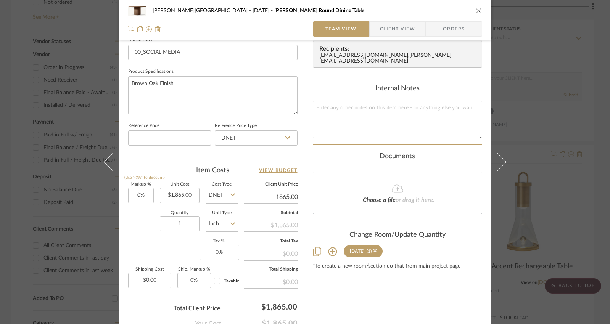
click at [275, 195] on input "1865.00" at bounding box center [271, 196] width 54 height 11
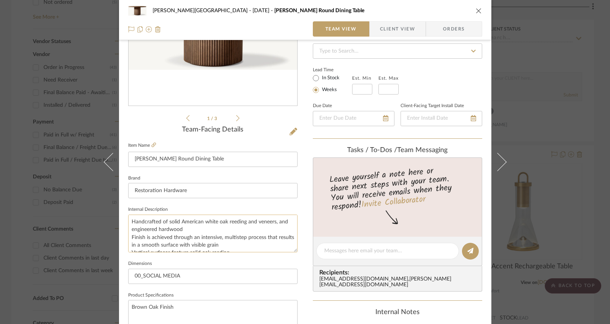
scroll to position [172, 0]
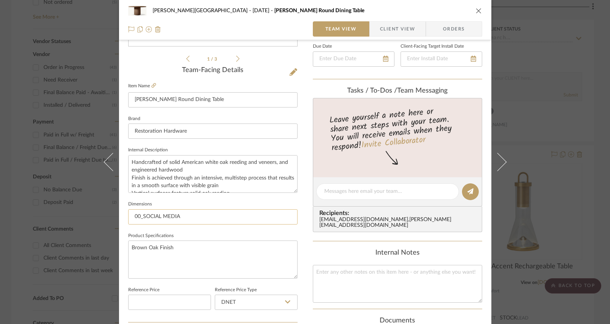
type input "$1,865.00"
click at [195, 219] on input "00_SOCIAL MEDIA" at bounding box center [212, 216] width 169 height 15
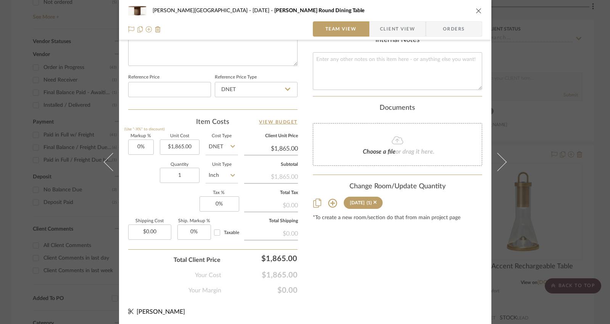
scroll to position [384, 0]
click at [457, 124] on div "[PERSON_NAME][GEOGRAPHIC_DATA] [DATE] [PERSON_NAME] Round Dining Table Team Vie…" at bounding box center [305, 162] width 610 height 324
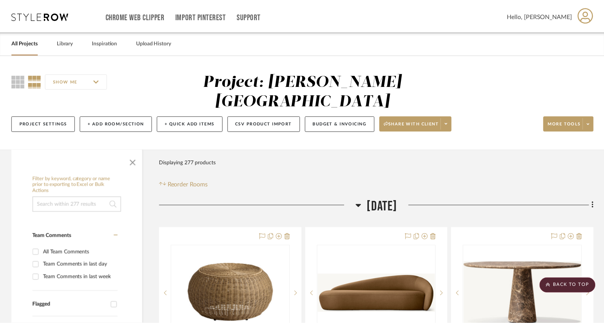
scroll to position [421, 0]
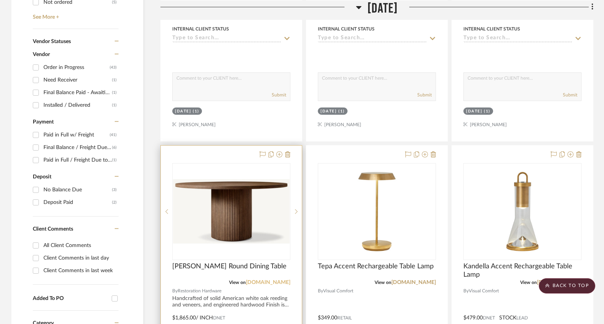
click at [284, 280] on link "[DOMAIN_NAME]" at bounding box center [268, 282] width 45 height 5
click at [244, 193] on img "0" at bounding box center [231, 211] width 117 height 64
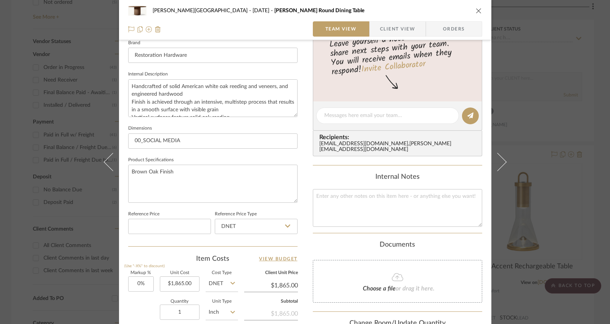
scroll to position [250, 0]
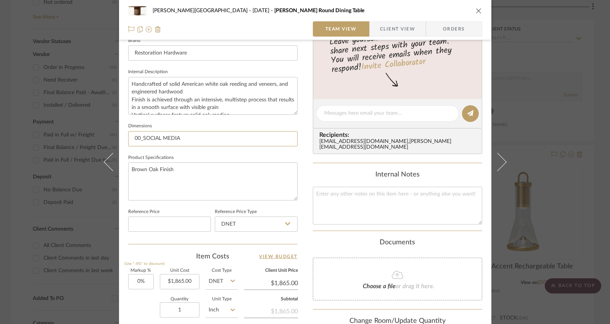
drag, startPoint x: 180, startPoint y: 139, endPoint x: 122, endPoint y: 137, distance: 58.4
click at [122, 137] on div "[PERSON_NAME][GEOGRAPHIC_DATA] [DATE] [PERSON_NAME] Round Dining Table Team Vie…" at bounding box center [305, 108] width 372 height 704
paste input "48" Table: 48" diam., 30"H Overhang: 15" Top Thickness: 1½" Clearance Under Tab…"
click at [177, 139] on input "48" Table: 48" diam., 30"H Overhang: 15" Top Thickness: 1½" Clearance Under Tab…" at bounding box center [212, 138] width 169 height 15
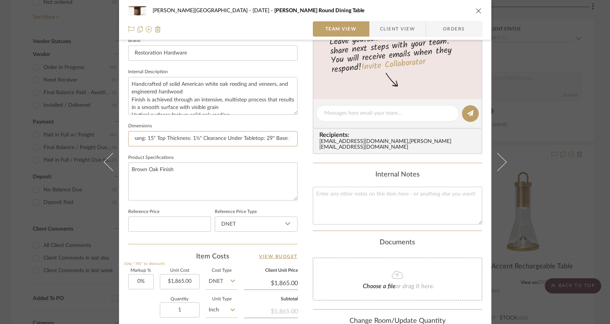
scroll to position [0, 0]
drag, startPoint x: 136, startPoint y: 140, endPoint x: 124, endPoint y: 140, distance: 12.2
click at [124, 140] on div "[PERSON_NAME][GEOGRAPHIC_DATA] [DATE] [PERSON_NAME] Round Dining Table Team Vie…" at bounding box center [305, 108] width 372 height 704
click at [228, 138] on input "48" Table: 48" diam., 30"H Overhang: 15" Top Thickness: 1½" Clearance Under Tab…" at bounding box center [212, 138] width 169 height 15
drag, startPoint x: 227, startPoint y: 138, endPoint x: 132, endPoint y: 139, distance: 95.7
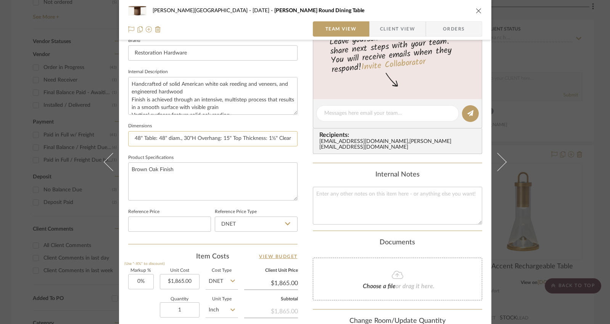
click at [132, 139] on input "48" Table: 48" diam., 30"H Overhang: 15" Top Thickness: 1½" Clearance Under Tab…" at bounding box center [212, 138] width 169 height 15
type input "48" Table: 48" diam., 30"H Overhang: 15" Top Thickness: 1½" Clearance Under Tab…"
click at [264, 141] on input "48" Table: 48" diam., 30"H Overhang: 15" Top Thickness: 1½" Clearance Under Tab…" at bounding box center [212, 138] width 169 height 15
drag, startPoint x: 275, startPoint y: 138, endPoint x: 294, endPoint y: 140, distance: 18.8
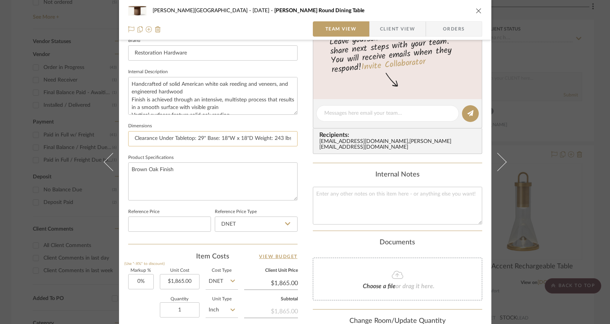
click at [294, 140] on input "48" Table: 48" diam., 30"H Overhang: 15" Top Thickness: 1½" Clearance Under Tab…" at bounding box center [212, 138] width 169 height 15
click at [213, 137] on input "48" Table: 48" diam., 30"H Overhang: 15" Top Thickness: 1½" Clearance Under Tab…" at bounding box center [212, 138] width 169 height 15
drag, startPoint x: 194, startPoint y: 138, endPoint x: 209, endPoint y: 141, distance: 15.7
click at [209, 141] on input "48" Table: 48" diam., 30"H Overhang: 15" Top Thickness: 1½" Clearance Under Tab…" at bounding box center [212, 138] width 169 height 15
click at [177, 137] on input "48" Table: 48" diam., 30"H Overhang: 15" Top Thickness: 1½" Clearance Under Tab…" at bounding box center [212, 138] width 169 height 15
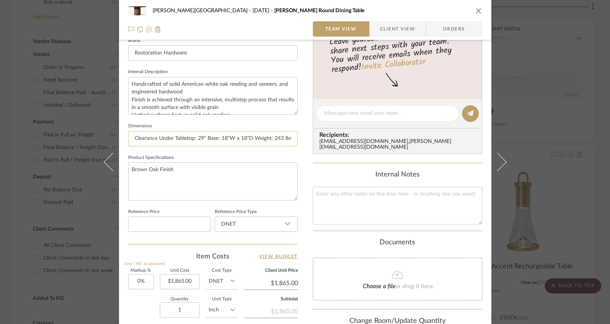
drag, startPoint x: 204, startPoint y: 139, endPoint x: 248, endPoint y: 140, distance: 43.5
click at [248, 140] on input "48" Table: 48" diam., 30"H Overhang: 15" Top Thickness: 1½" Clearance Under Tab…" at bounding box center [212, 138] width 169 height 15
click at [457, 79] on div "[PERSON_NAME][GEOGRAPHIC_DATA] [DATE] [PERSON_NAME] Round Dining Table Team Vie…" at bounding box center [305, 162] width 610 height 324
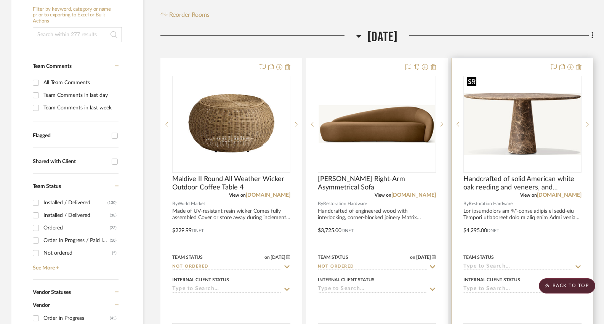
scroll to position [170, 0]
click at [457, 192] on link "[DOMAIN_NAME]" at bounding box center [559, 194] width 45 height 5
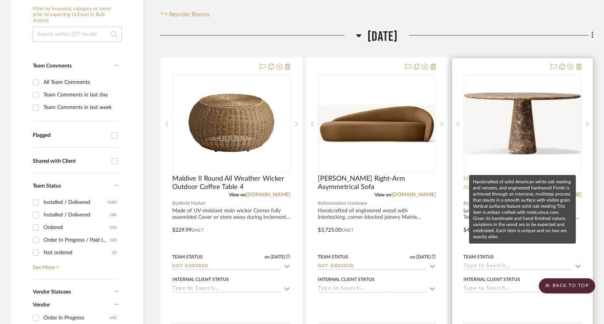
click at [457, 175] on span "Handcrafted of solid American white oak reeding and veneers, and engineered har…" at bounding box center [523, 183] width 118 height 17
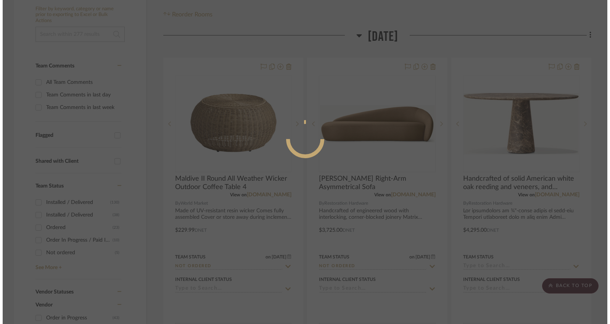
scroll to position [0, 0]
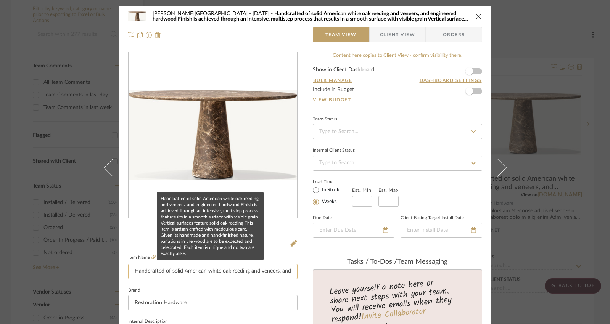
click at [240, 272] on input "Handcrafted of solid American white oak reeding and veneers, and engineered har…" at bounding box center [212, 271] width 169 height 15
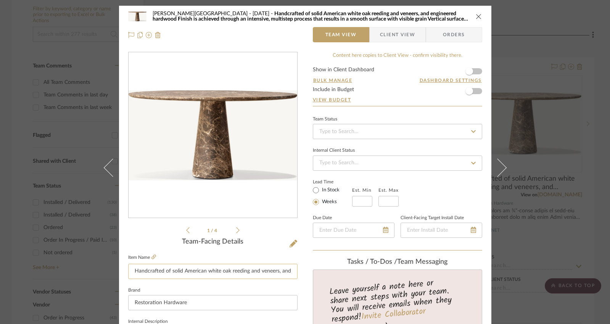
click at [240, 272] on input "Handcrafted of solid American white oak reeding and veneers, and engineered har…" at bounding box center [212, 271] width 169 height 15
click at [240, 271] on input "Handcrafted of solid American white oak reeding and veneers, and engineered har…" at bounding box center [212, 271] width 169 height 15
drag, startPoint x: 289, startPoint y: 269, endPoint x: 190, endPoint y: 262, distance: 99.0
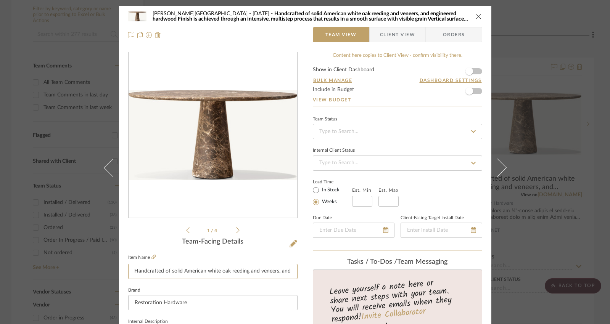
click at [190, 262] on fieldset "Item Name Handcrafted of solid American white oak reeding and veneers, and engi…" at bounding box center [212, 265] width 169 height 27
paste input "Cellini Round Dining Table"
drag, startPoint x: 192, startPoint y: 272, endPoint x: 306, endPoint y: 271, distance: 114.0
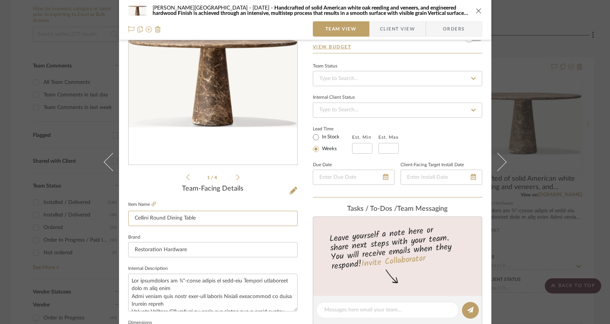
scroll to position [11, 0]
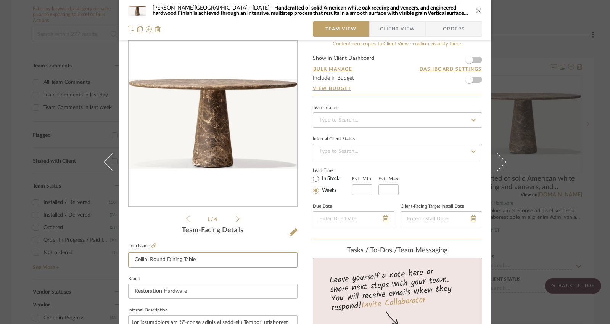
type input "Cellini Round Dining Table"
click at [457, 168] on div "[PERSON_NAME] [DATE] Handcrafted of solid American white oak reeding and veneer…" at bounding box center [305, 162] width 610 height 324
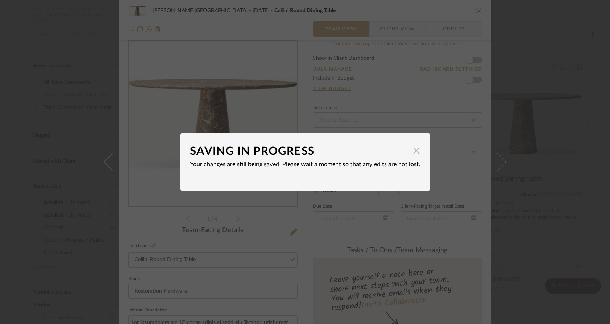
click at [414, 153] on span "button" at bounding box center [416, 150] width 15 height 15
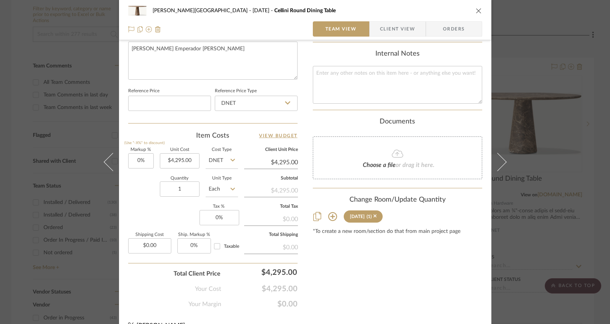
scroll to position [384, 0]
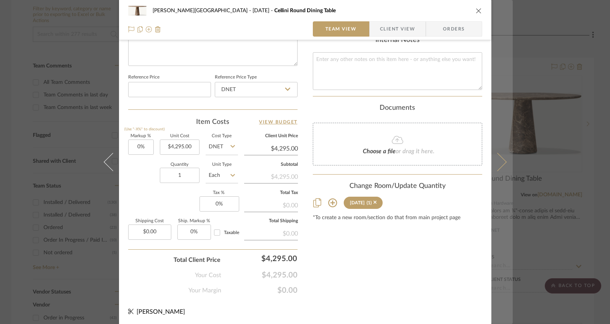
click at [457, 111] on button at bounding box center [501, 162] width 21 height 324
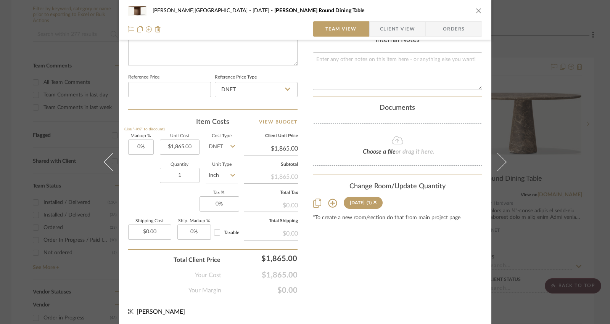
click at [457, 12] on icon "close" at bounding box center [479, 11] width 6 height 6
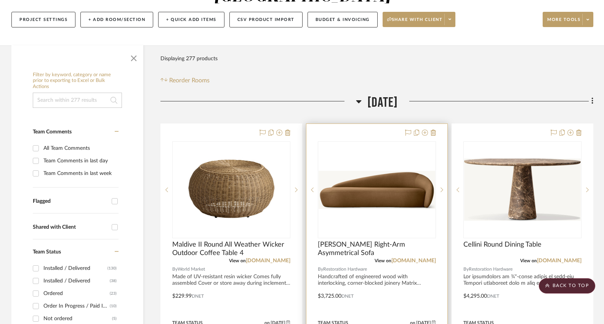
scroll to position [240, 0]
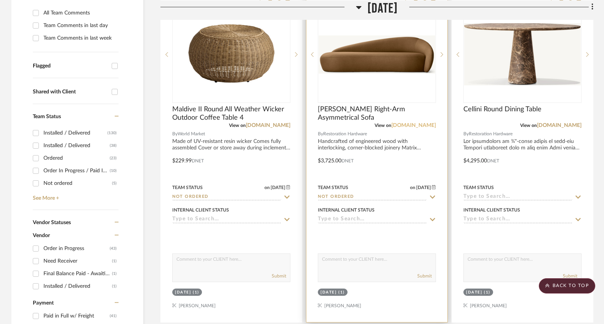
click at [405, 123] on link "[DOMAIN_NAME]" at bounding box center [414, 125] width 45 height 5
click at [379, 105] on span "[PERSON_NAME] Right-Arm Asymmetrical Sofa" at bounding box center [377, 113] width 118 height 17
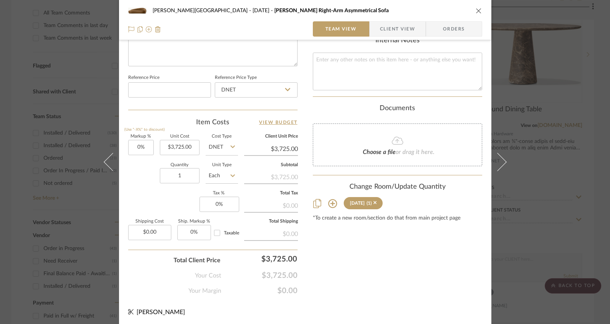
scroll to position [384, 0]
click at [457, 172] on div "[PERSON_NAME] [DATE] [PERSON_NAME] Right-Arm Asymmetrical Sofa Team View Client…" at bounding box center [305, 162] width 610 height 324
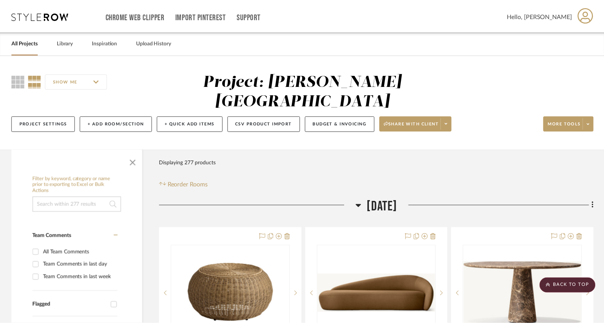
scroll to position [240, 0]
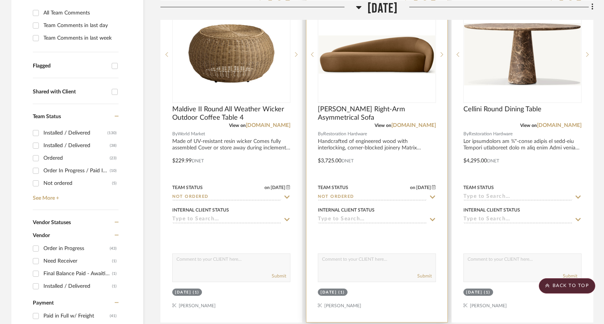
click at [391, 63] on div "0" at bounding box center [376, 54] width 117 height 96
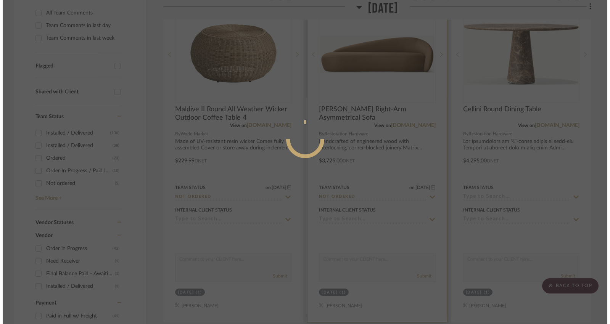
scroll to position [0, 0]
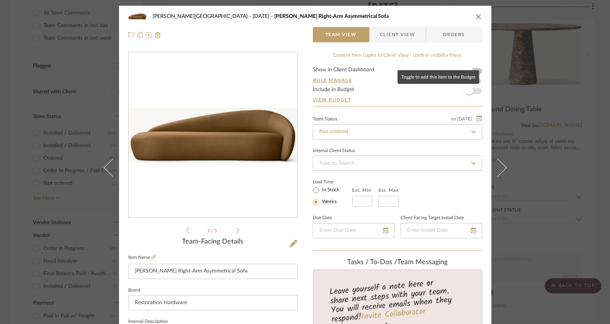
click at [457, 91] on span "button" at bounding box center [469, 91] width 8 height 8
click at [293, 243] on icon at bounding box center [293, 244] width 8 height 8
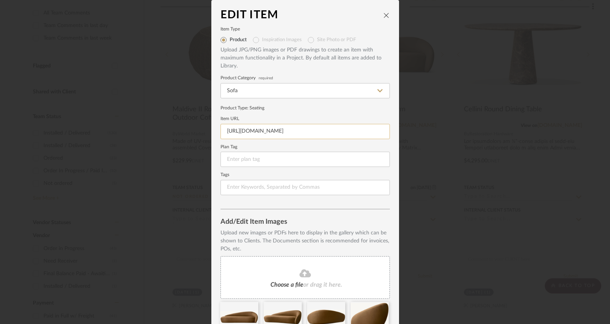
click at [272, 131] on input "[URL][DOMAIN_NAME]" at bounding box center [304, 131] width 169 height 15
click at [283, 132] on input at bounding box center [304, 131] width 169 height 15
paste input "[URL][DOMAIN_NAME]"
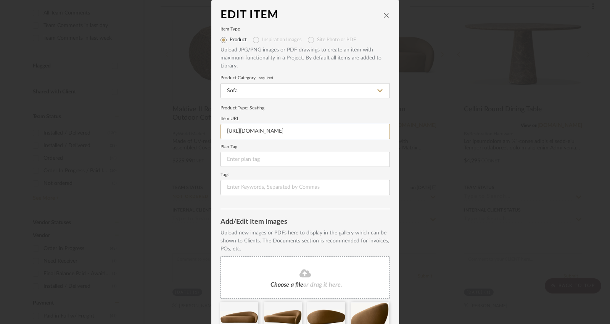
type input "[URL][DOMAIN_NAME]"
click at [441, 147] on div "Edit Item Item Type Product Inspiration Images Site Photo or PDF Upload JPG/PNG…" at bounding box center [305, 162] width 610 height 324
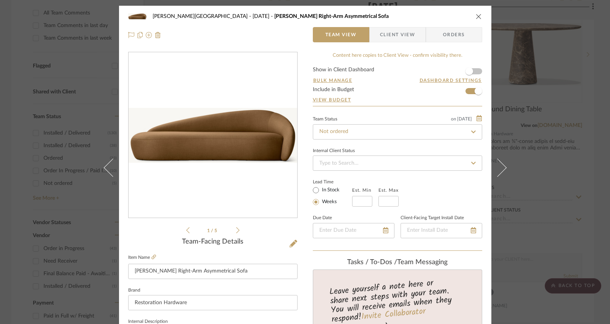
click at [457, 19] on icon "close" at bounding box center [479, 16] width 6 height 6
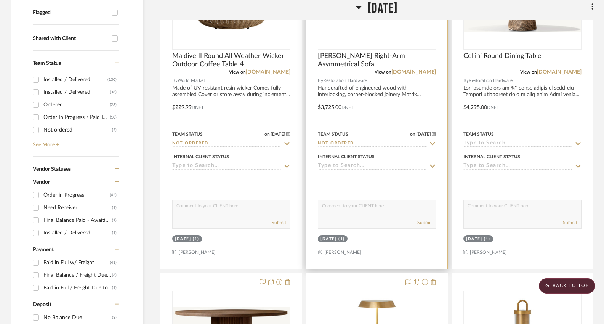
scroll to position [293, 0]
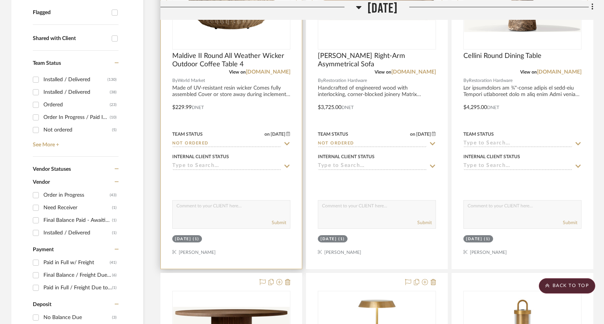
click at [256, 87] on div at bounding box center [231, 102] width 141 height 334
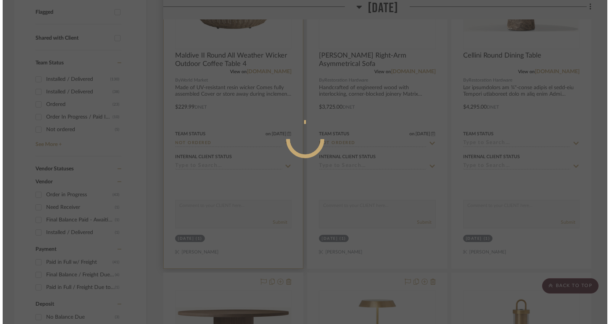
scroll to position [0, 0]
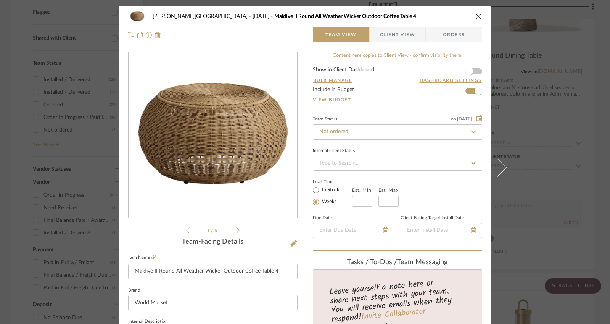
click at [457, 102] on div "[PERSON_NAME][GEOGRAPHIC_DATA] [DATE] Maldive II Round All Weather Wicker Outdo…" at bounding box center [305, 162] width 610 height 324
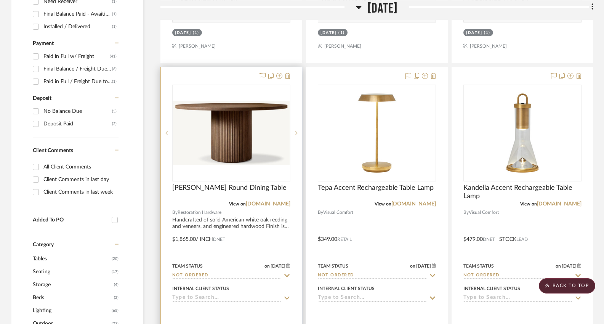
scroll to position [505, 0]
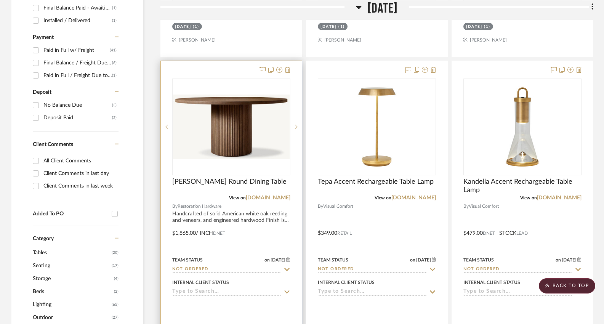
click at [264, 217] on div at bounding box center [231, 228] width 141 height 334
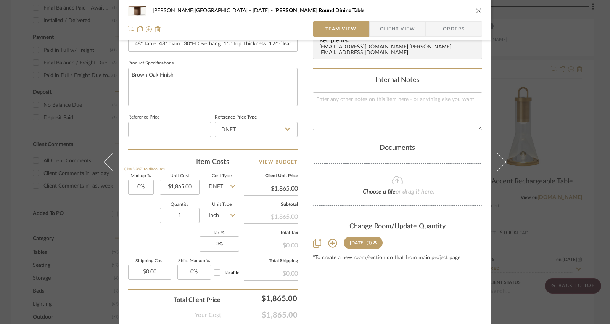
scroll to position [384, 0]
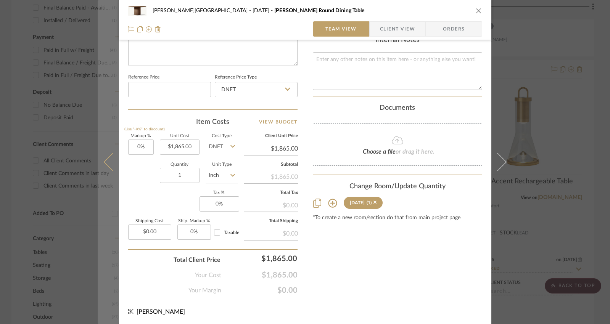
click at [106, 163] on icon at bounding box center [112, 162] width 18 height 18
click at [106, 162] on icon at bounding box center [112, 162] width 18 height 18
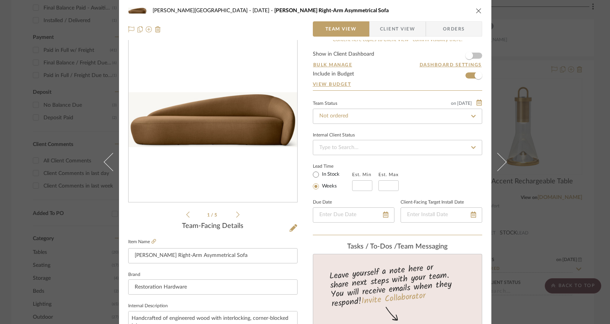
scroll to position [0, 0]
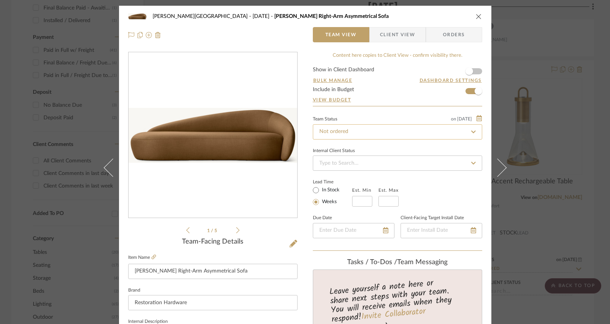
click at [371, 130] on input "Not ordered" at bounding box center [397, 131] width 169 height 15
click at [361, 131] on input "Not ordered" at bounding box center [397, 131] width 169 height 15
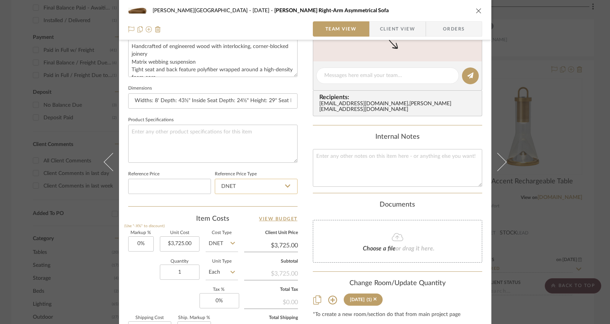
scroll to position [288, 0]
click at [245, 185] on input "DNET" at bounding box center [256, 186] width 83 height 15
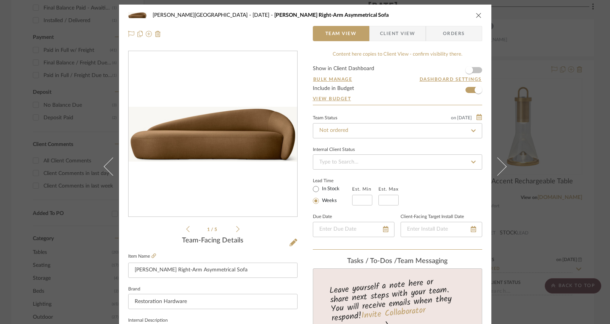
scroll to position [0, 0]
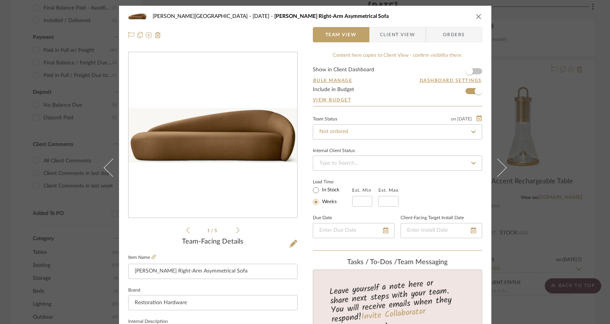
click at [457, 16] on icon "close" at bounding box center [479, 16] width 6 height 6
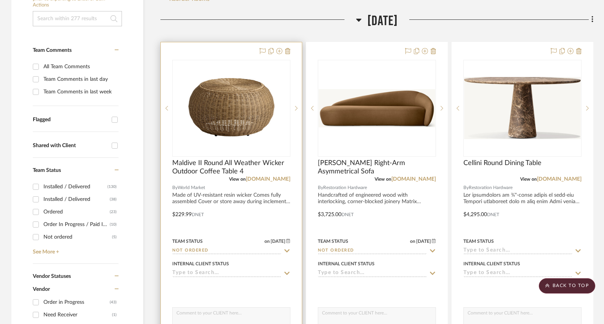
scroll to position [152, 0]
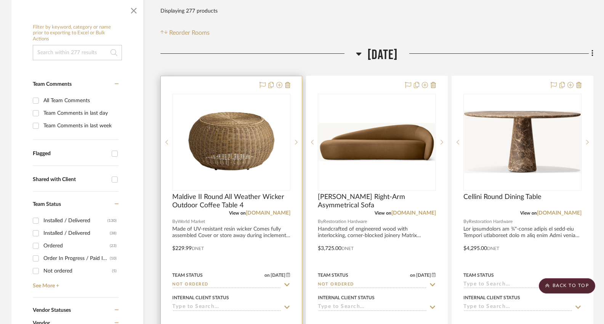
click at [208, 76] on div at bounding box center [231, 243] width 141 height 334
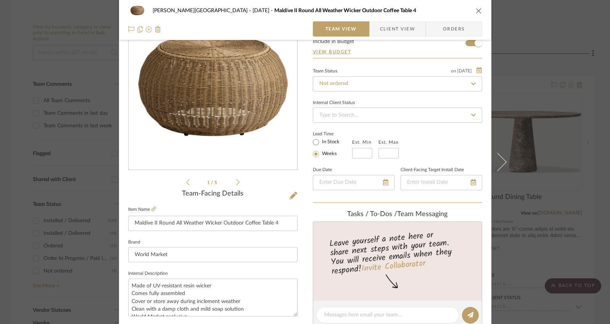
scroll to position [0, 0]
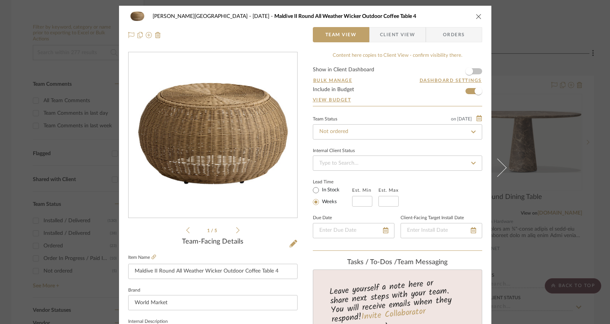
click at [457, 54] on div "[PERSON_NAME][GEOGRAPHIC_DATA] [DATE] Maldive II Round All Weather Wicker Outdo…" at bounding box center [305, 162] width 610 height 324
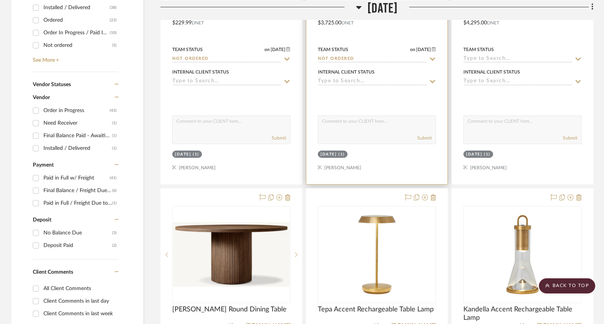
scroll to position [305, 0]
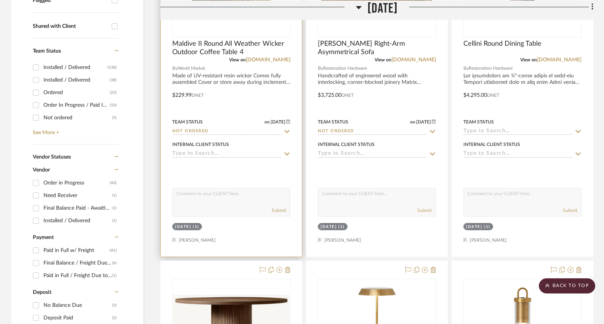
click at [290, 151] on icon at bounding box center [287, 154] width 7 height 6
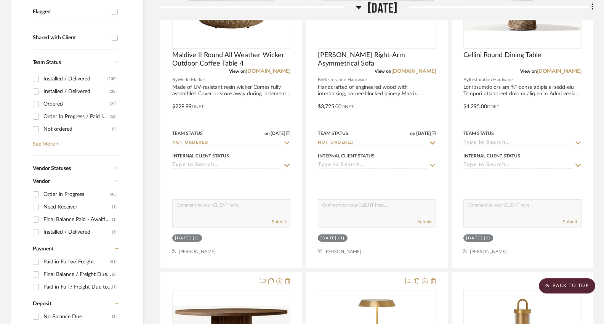
scroll to position [293, 0]
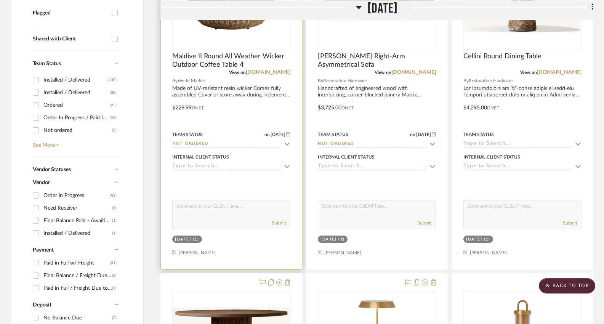
click at [286, 164] on icon at bounding box center [287, 167] width 7 height 6
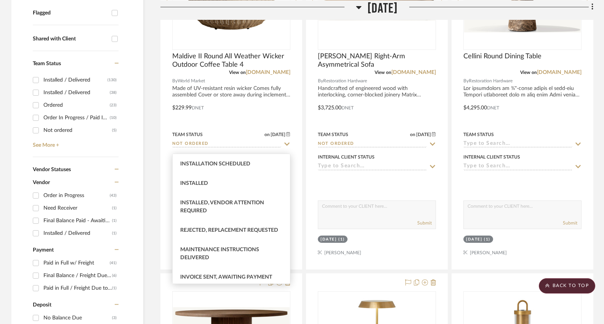
scroll to position [217, 0]
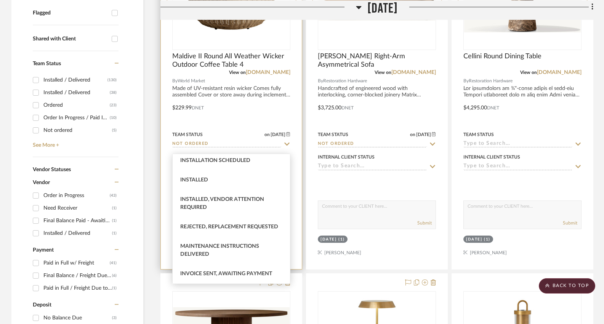
click at [297, 174] on div at bounding box center [231, 103] width 141 height 334
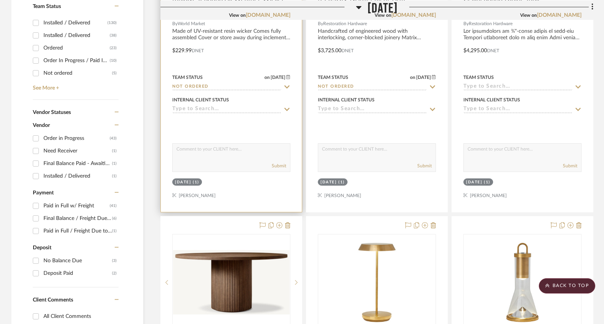
scroll to position [385, 0]
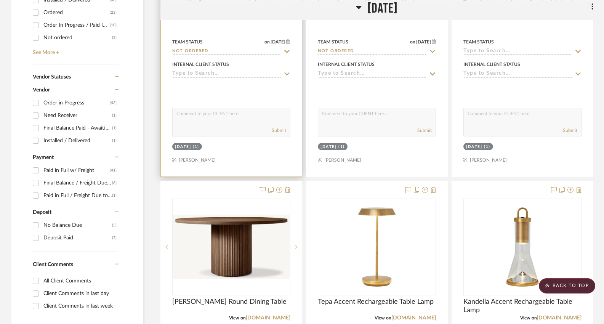
click at [298, 138] on div at bounding box center [231, 10] width 141 height 334
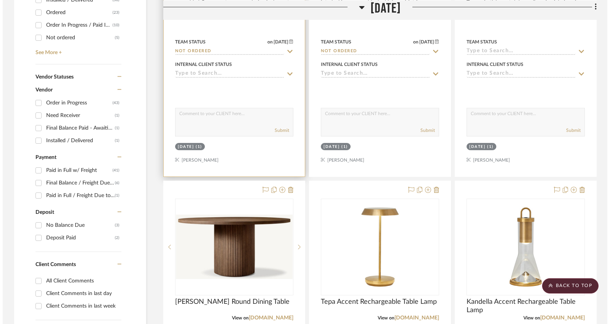
scroll to position [0, 0]
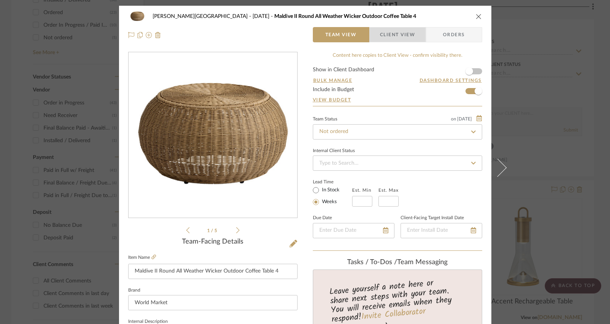
click at [399, 41] on span "Client View" at bounding box center [397, 34] width 35 height 15
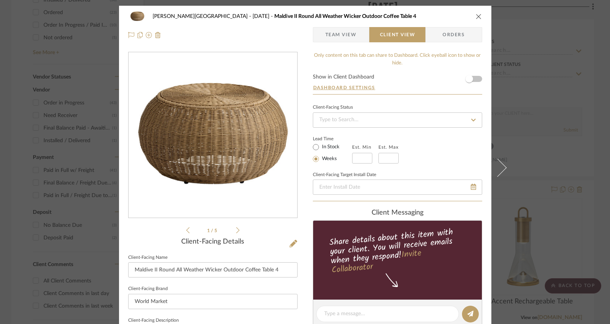
click at [339, 38] on span "Team View" at bounding box center [340, 34] width 31 height 15
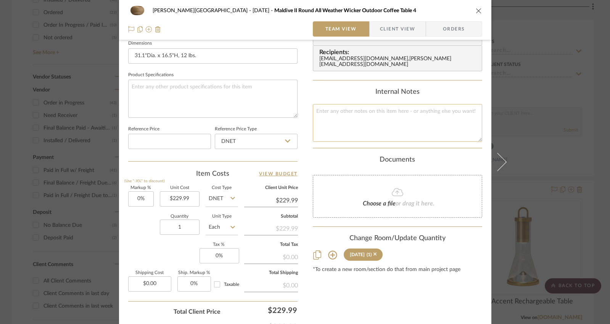
scroll to position [334, 0]
click at [382, 114] on textarea at bounding box center [397, 122] width 169 height 38
type textarea "Current Sale Price"
click at [457, 156] on div "Documents" at bounding box center [397, 159] width 169 height 8
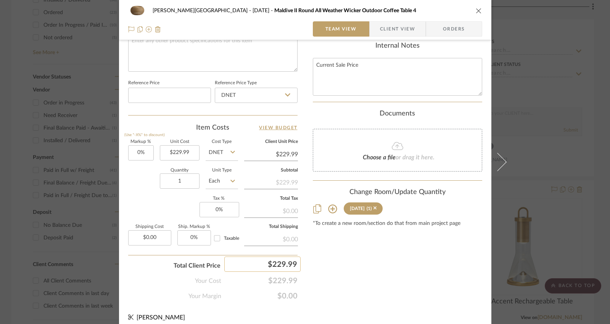
scroll to position [384, 0]
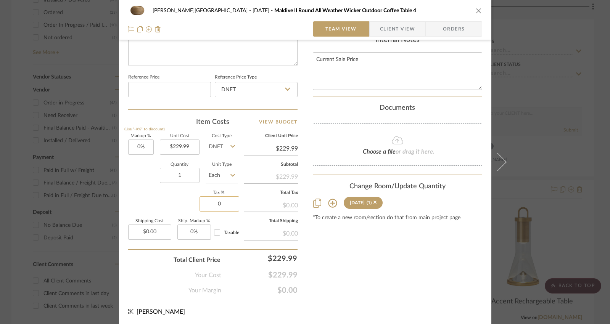
click at [217, 203] on input "0" at bounding box center [219, 203] width 40 height 15
click at [217, 205] on input "0" at bounding box center [219, 203] width 40 height 15
type input "0%"
click at [216, 233] on input "Taxable" at bounding box center [217, 233] width 12 height 12
checkbox input "true"
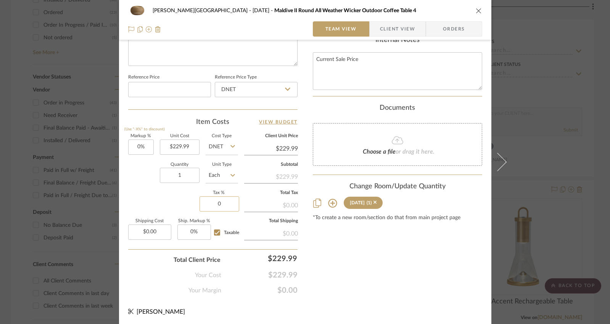
click at [217, 202] on input "0" at bounding box center [219, 203] width 40 height 15
paste input "6.75"
type input "6.75%"
click at [457, 170] on div "[PERSON_NAME][GEOGRAPHIC_DATA] [DATE] Maldive II Round All Weather Wicker Outdo…" at bounding box center [305, 162] width 610 height 324
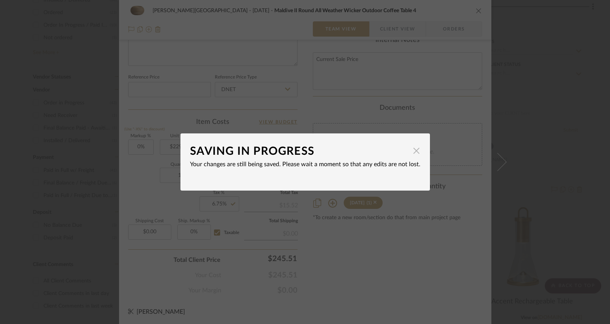
click at [409, 151] on span "button" at bounding box center [416, 150] width 15 height 15
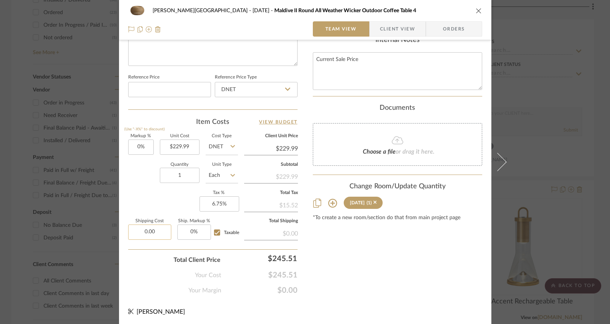
click at [148, 233] on input "0.00" at bounding box center [149, 232] width 43 height 15
type input "$49.95"
drag, startPoint x: 276, startPoint y: 146, endPoint x: 294, endPoint y: 149, distance: 18.5
click at [294, 149] on input "229.99" at bounding box center [271, 148] width 54 height 11
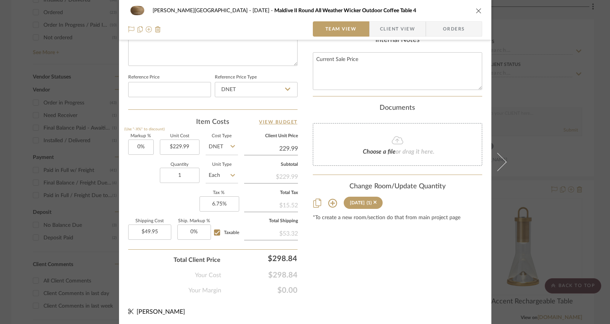
type input "$229.99"
drag, startPoint x: 273, startPoint y: 205, endPoint x: 296, endPoint y: 206, distance: 22.9
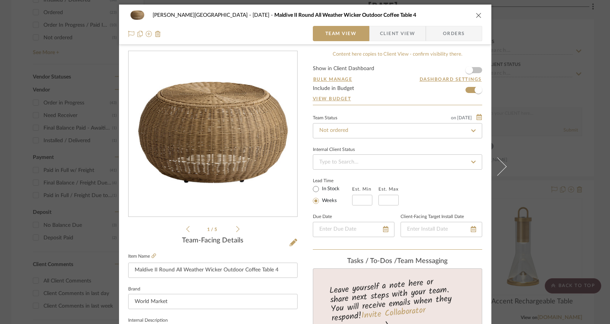
scroll to position [0, 0]
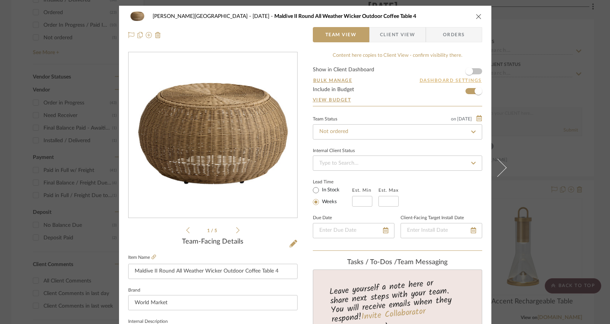
click at [449, 80] on button "Dashboard Settings" at bounding box center [450, 80] width 63 height 7
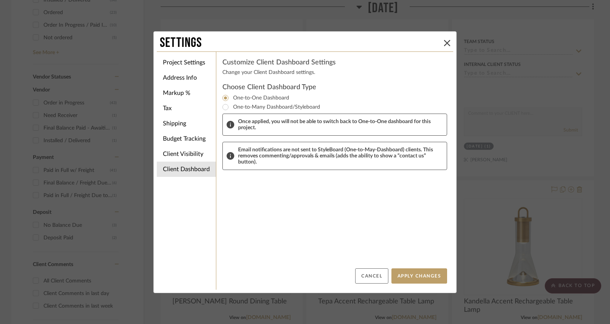
click at [365, 275] on button "Cancel" at bounding box center [371, 275] width 33 height 15
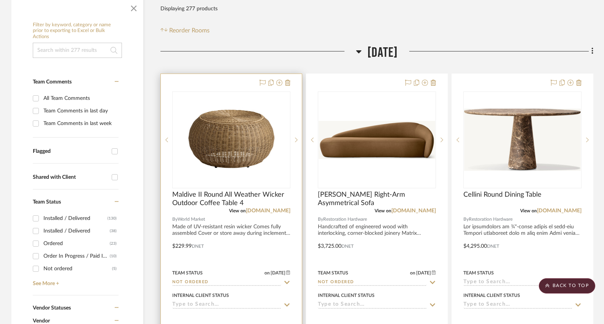
scroll to position [148, 0]
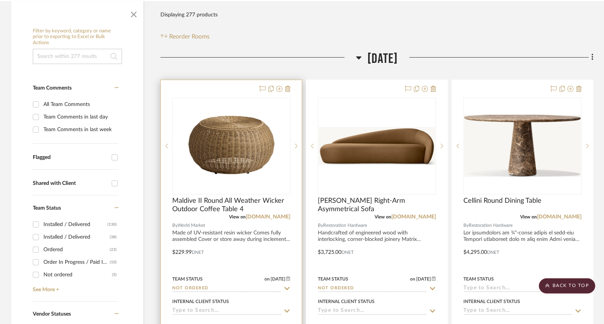
click at [240, 80] on div at bounding box center [231, 247] width 141 height 334
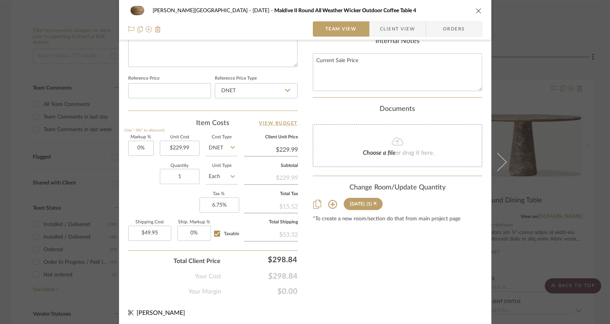
scroll to position [384, 0]
click at [377, 200] on icon at bounding box center [374, 202] width 3 height 5
click at [331, 199] on icon at bounding box center [332, 203] width 9 height 9
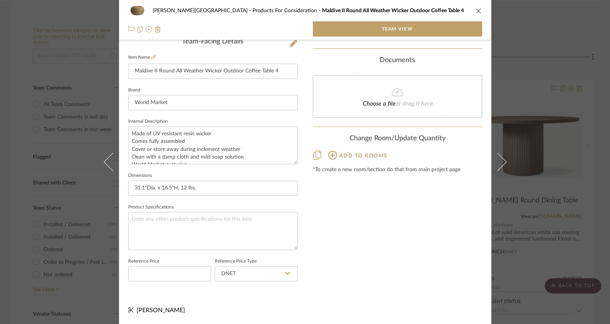
scroll to position [199, 0]
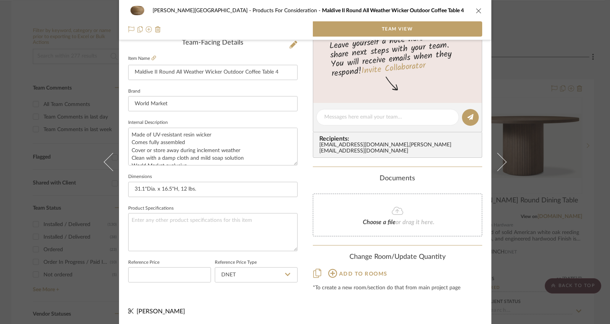
click at [331, 269] on icon at bounding box center [332, 273] width 9 height 9
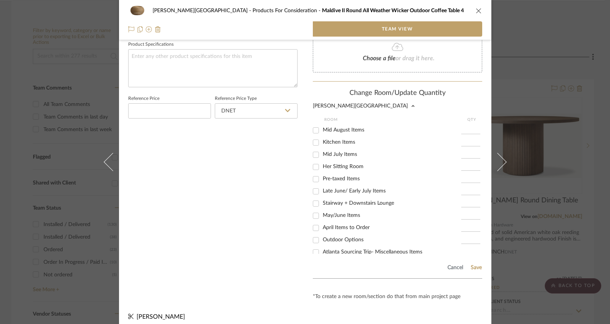
scroll to position [22, 0]
click at [313, 176] on input "Pre-taxed Items" at bounding box center [316, 180] width 12 height 12
checkbox input "true"
type input "1"
click at [457, 265] on button "Save" at bounding box center [476, 268] width 12 height 6
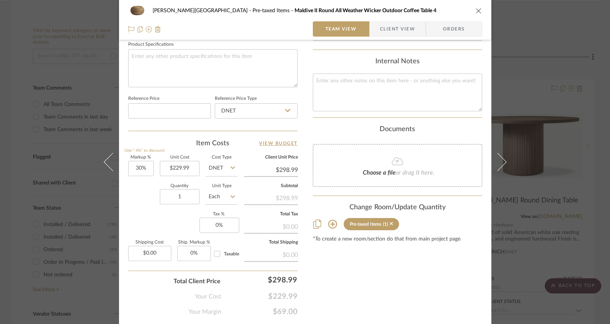
click at [457, 13] on icon "close" at bounding box center [479, 11] width 6 height 6
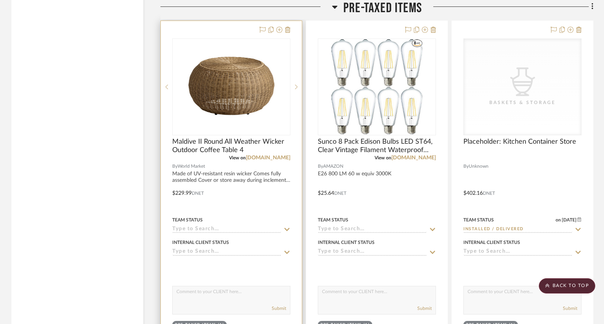
scroll to position [5177, 0]
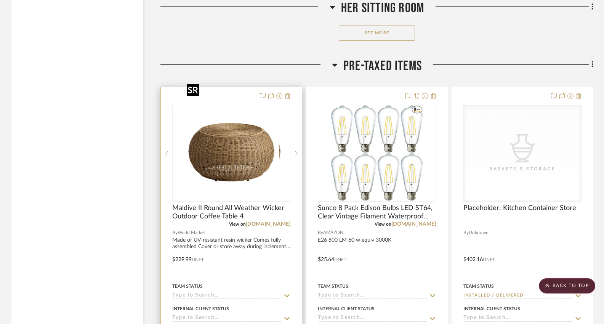
click at [235, 145] on img "0" at bounding box center [237, 153] width 95 height 95
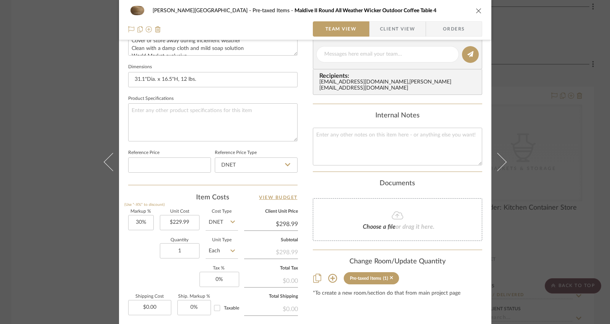
scroll to position [384, 0]
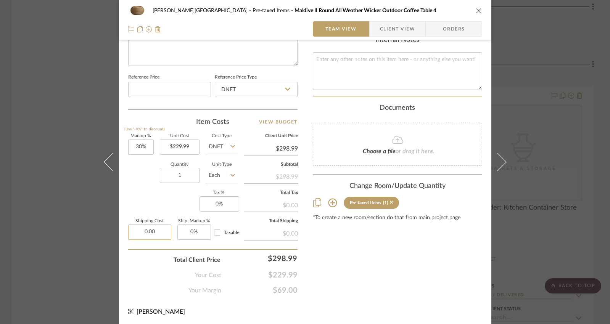
click at [153, 230] on input "0.00" at bounding box center [149, 232] width 43 height 15
type input "$49.95"
click at [216, 231] on input "Taxable" at bounding box center [217, 233] width 12 height 12
checkbox input "true"
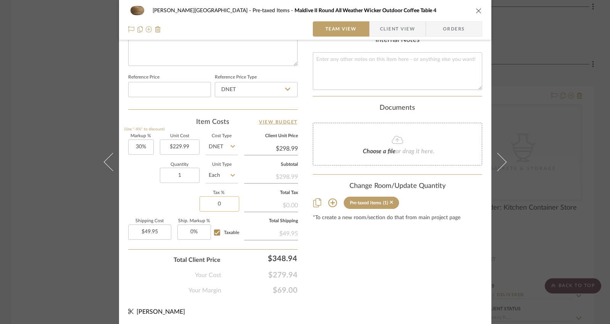
click at [215, 203] on input "0" at bounding box center [219, 203] width 40 height 15
type input "6.75%"
click at [193, 233] on input "0" at bounding box center [194, 232] width 34 height 15
type input "0%"
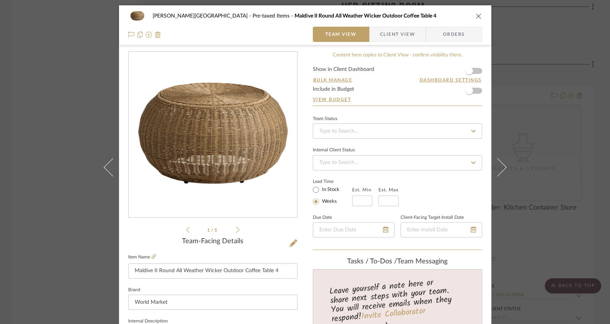
scroll to position [0, 0]
click at [345, 130] on input at bounding box center [397, 131] width 169 height 15
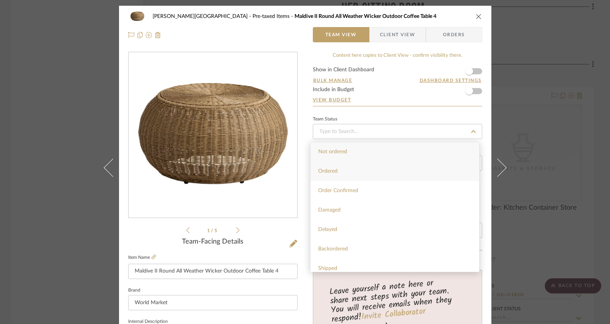
click at [344, 169] on div "Ordered" at bounding box center [394, 171] width 169 height 19
type input "[DATE]"
type input "Ordered"
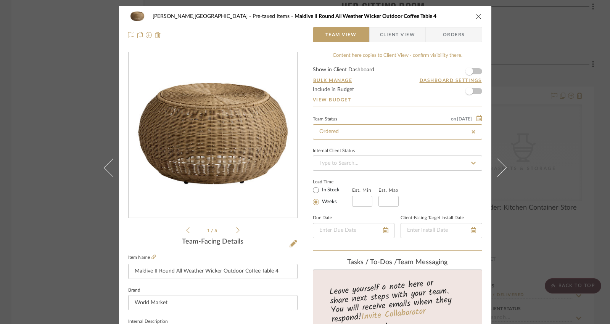
type input "[DATE]"
type input "Ordered"
click at [457, 93] on span "button" at bounding box center [469, 91] width 8 height 8
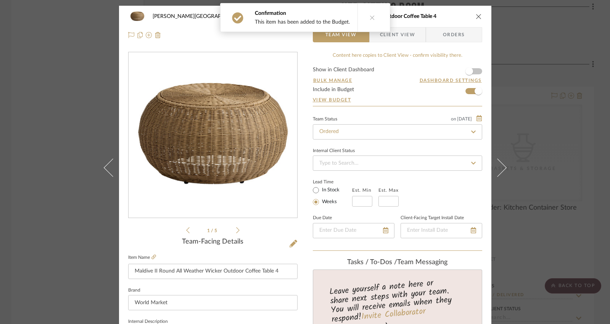
click at [457, 63] on div "[PERSON_NAME] Pre-taxed Items Maldive II Round All Weather Wicker Outdoor Coffe…" at bounding box center [305, 162] width 610 height 324
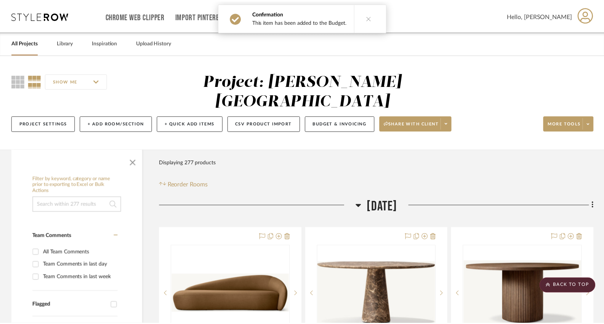
scroll to position [5177, 0]
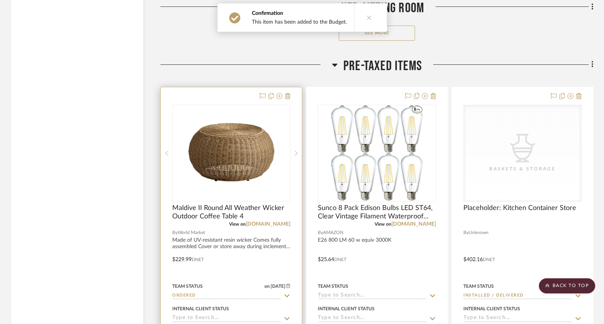
click at [253, 218] on div at bounding box center [231, 254] width 141 height 334
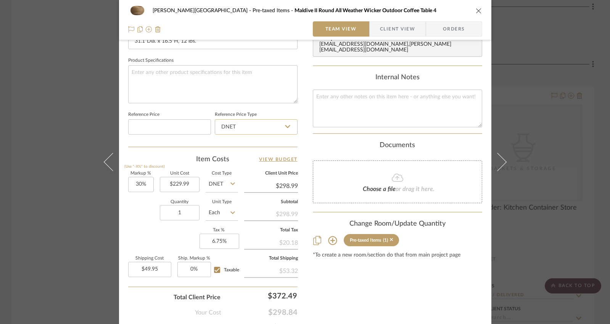
scroll to position [376, 0]
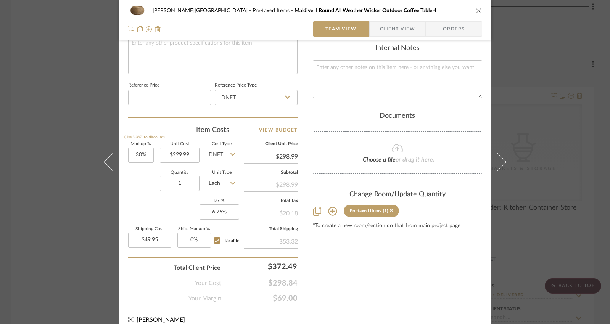
click at [457, 202] on div "[PERSON_NAME] Pre-taxed Items Maldive II Round All Weather Wicker Outdoor Coffe…" at bounding box center [305, 162] width 610 height 324
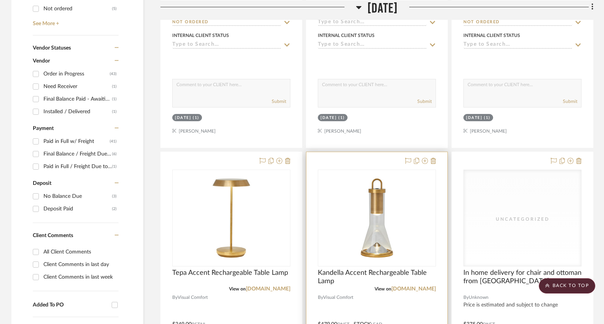
scroll to position [169, 0]
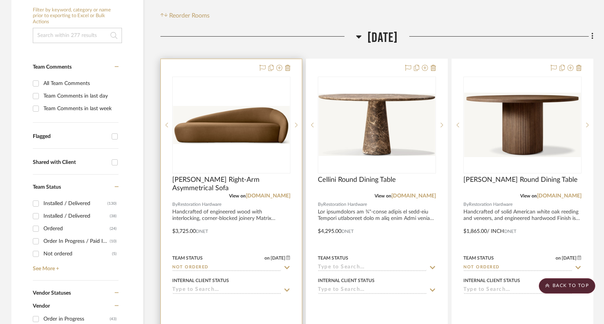
click at [235, 196] on div at bounding box center [231, 226] width 141 height 334
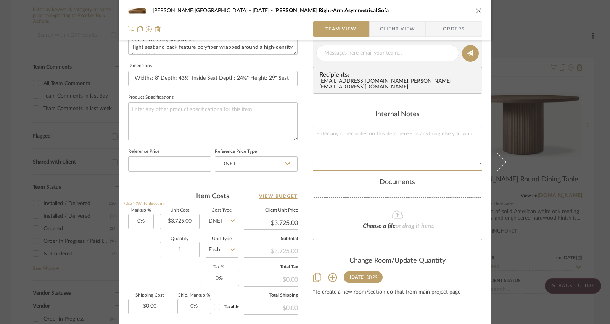
scroll to position [384, 0]
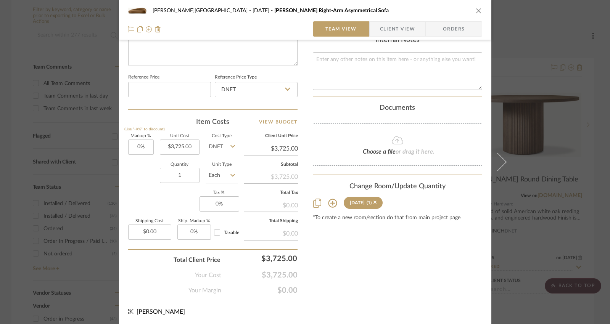
click at [457, 137] on div "[PERSON_NAME] [DATE] [PERSON_NAME] Right-Arm Asymmetrical Sofa Team View Client…" at bounding box center [305, 162] width 610 height 324
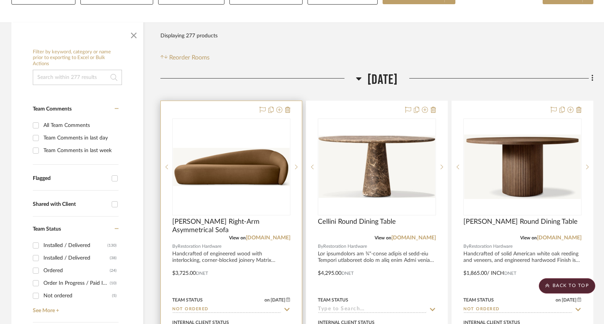
scroll to position [0, 0]
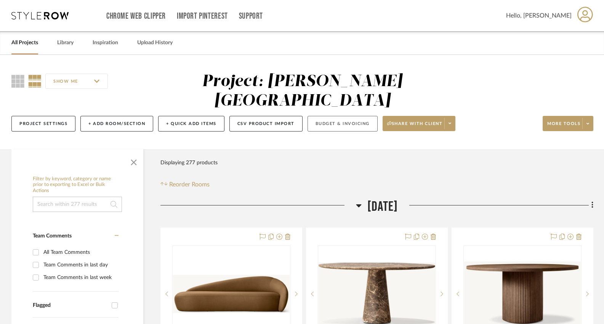
click at [336, 116] on button "Budget & Invoicing" at bounding box center [343, 124] width 70 height 16
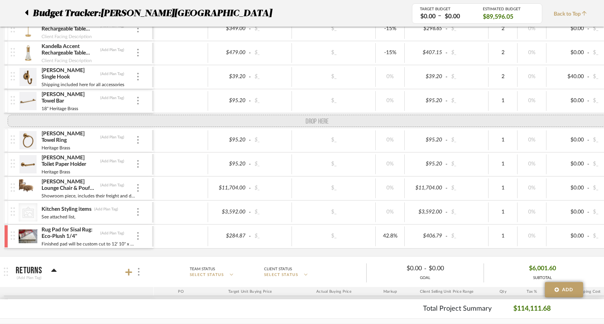
scroll to position [130, 0]
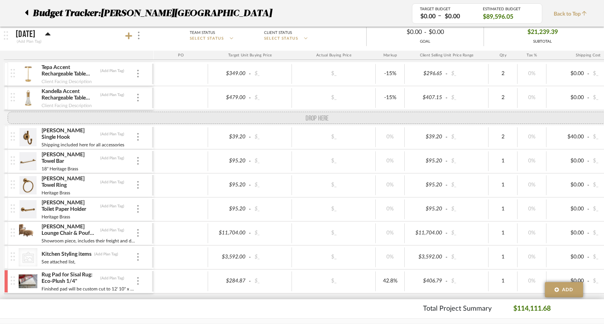
drag, startPoint x: 10, startPoint y: 116, endPoint x: 37, endPoint y: 115, distance: 27.1
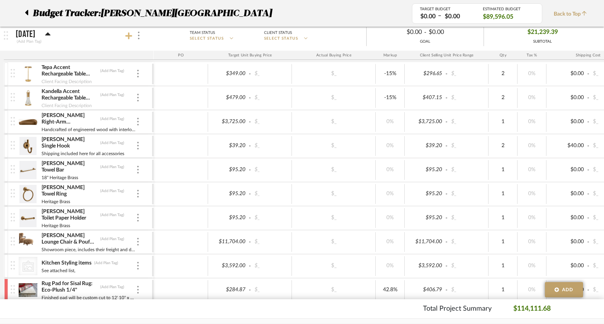
click at [129, 36] on icon at bounding box center [128, 35] width 7 height 7
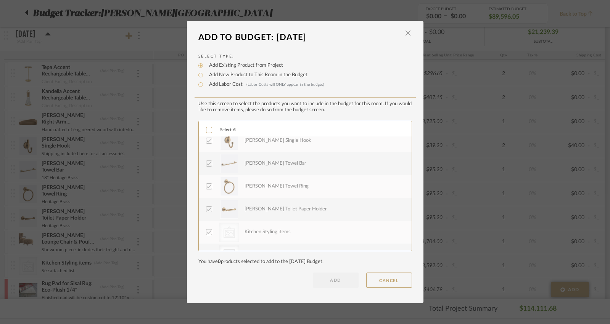
scroll to position [206, 0]
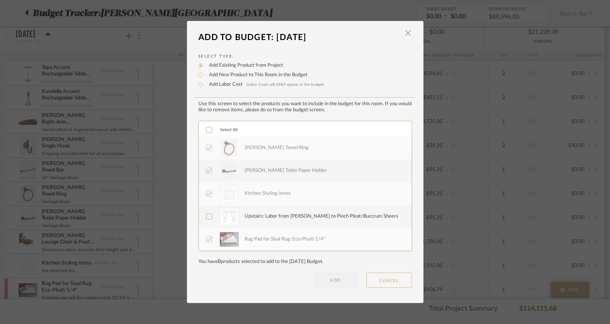
click at [399, 284] on button "CANCEL" at bounding box center [389, 280] width 46 height 15
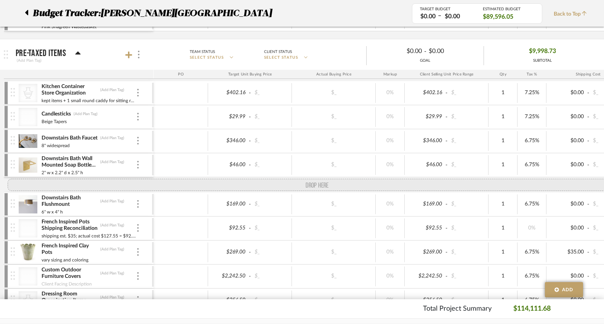
scroll to position [1451, 0]
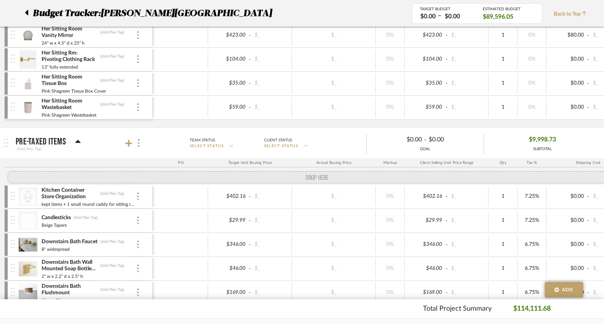
drag, startPoint x: 12, startPoint y: 150, endPoint x: 10, endPoint y: 175, distance: 24.5
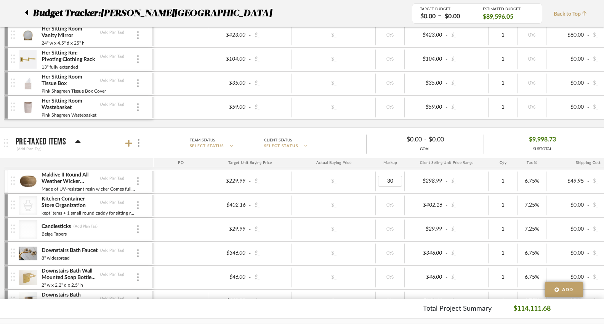
type input "0"
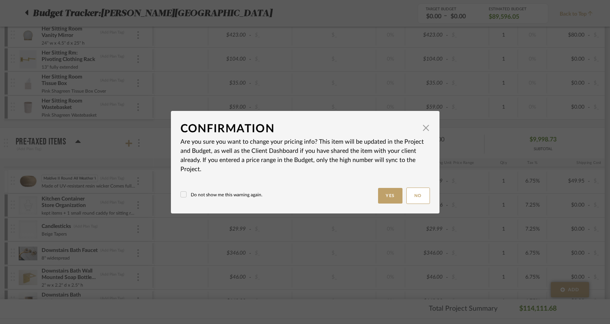
scroll to position [0, 49]
click at [389, 197] on button "Yes" at bounding box center [390, 196] width 24 height 16
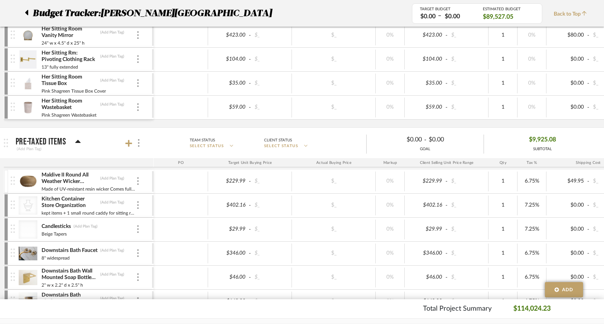
click at [27, 182] on img at bounding box center [28, 181] width 19 height 18
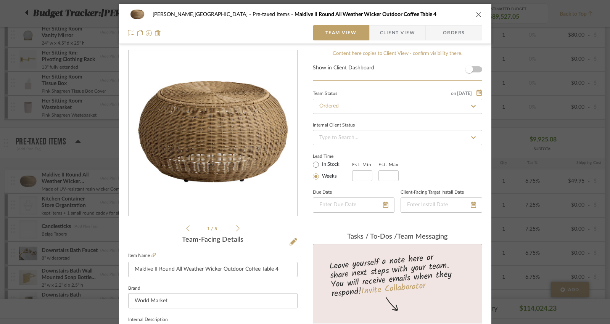
scroll to position [0, 0]
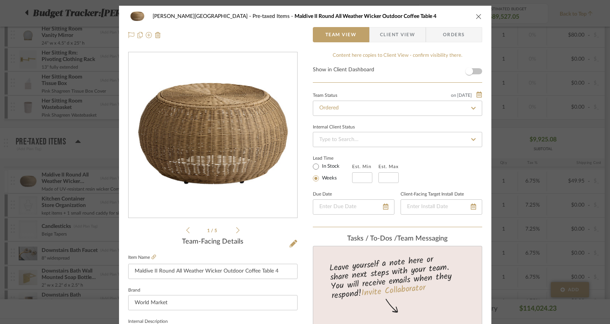
click at [476, 16] on icon "close" at bounding box center [479, 16] width 6 height 6
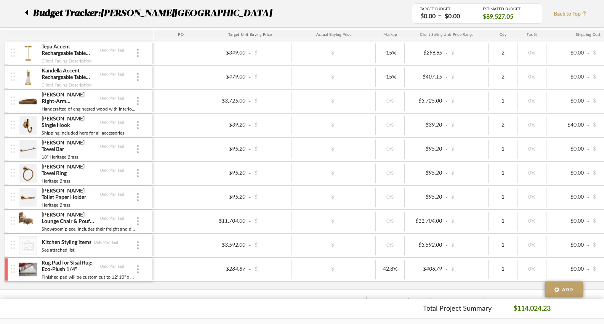
scroll to position [150, 0]
click at [29, 13] on div at bounding box center [29, 13] width 8 height 14
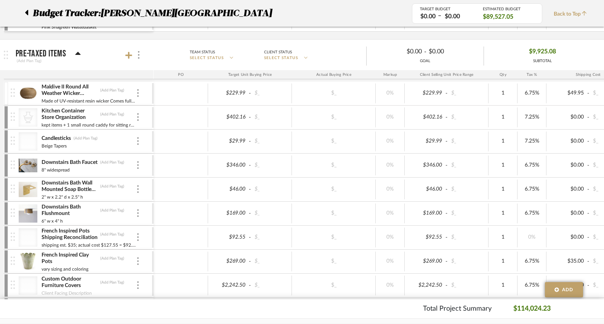
scroll to position [1532, 0]
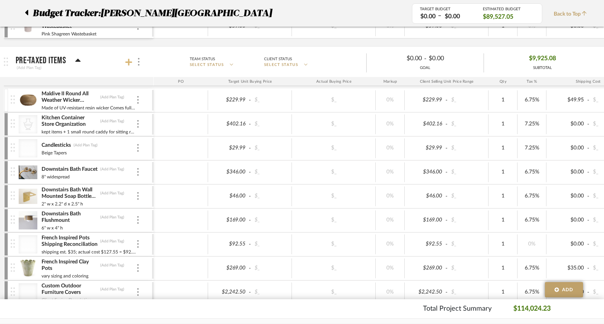
click at [130, 62] on icon at bounding box center [128, 62] width 7 height 7
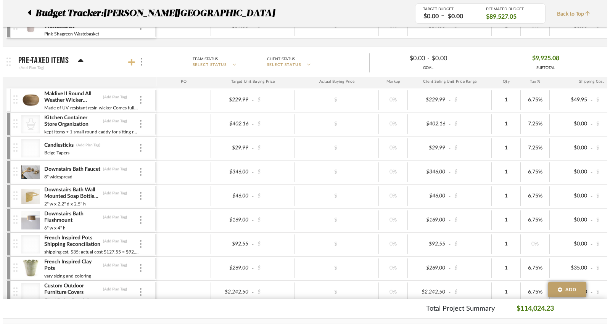
scroll to position [0, 0]
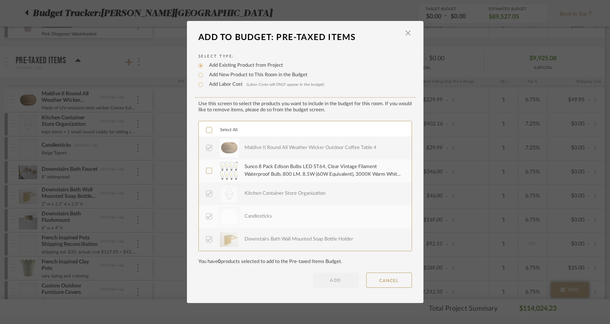
click at [207, 172] on icon at bounding box center [208, 170] width 5 height 5
click at [342, 283] on button "ADD" at bounding box center [336, 280] width 46 height 15
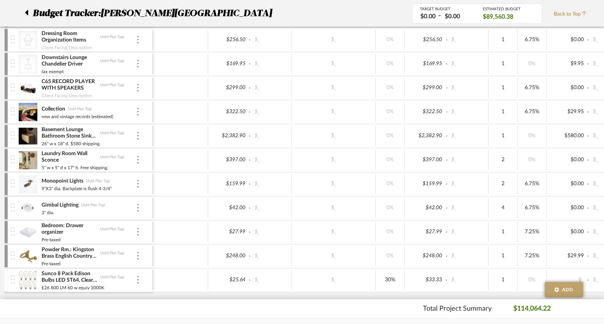
scroll to position [1877, 0]
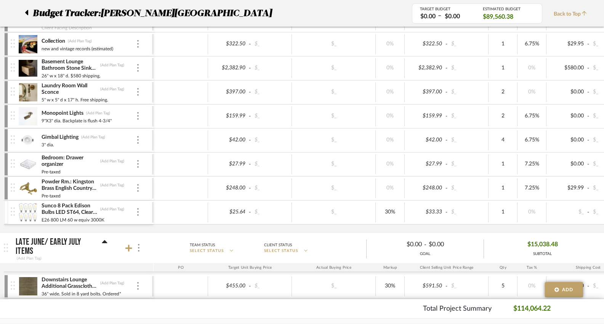
click at [27, 214] on img at bounding box center [28, 212] width 19 height 18
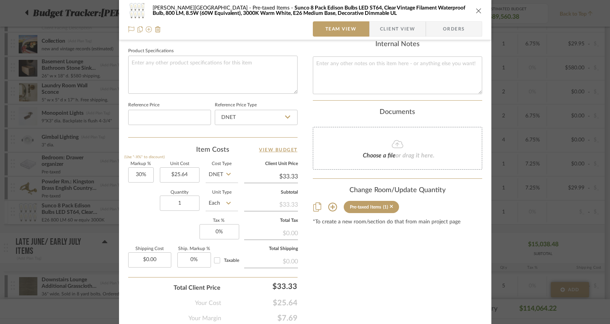
scroll to position [384, 0]
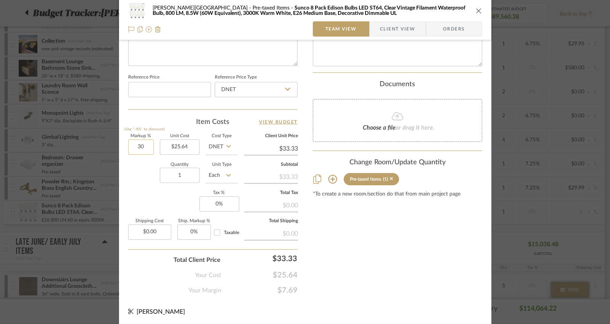
click at [137, 146] on input "30" at bounding box center [141, 147] width 26 height 15
type input "0%"
click at [147, 172] on div "Quantity 1 Unit Type Each" at bounding box center [183, 176] width 110 height 27
type input "$25.64"
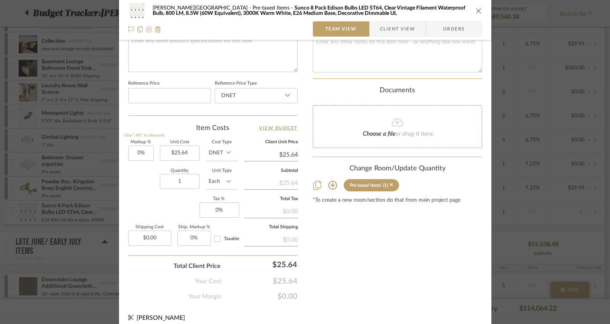
scroll to position [378, 0]
click at [479, 5] on div "Campbell - Waxhaw Pre-taxed Items Sunco 8 Pack Edison Bulbs LED ST64, Clear Vin…" at bounding box center [305, 10] width 354 height 15
click at [476, 12] on icon "close" at bounding box center [479, 11] width 6 height 6
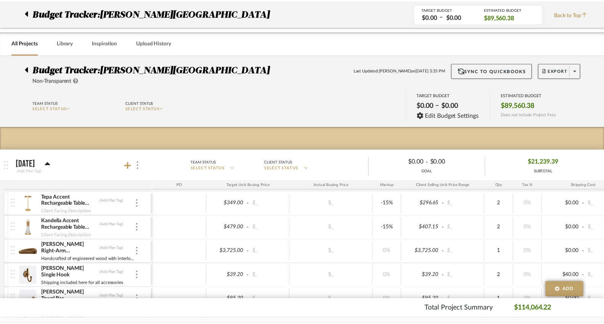
scroll to position [1877, 0]
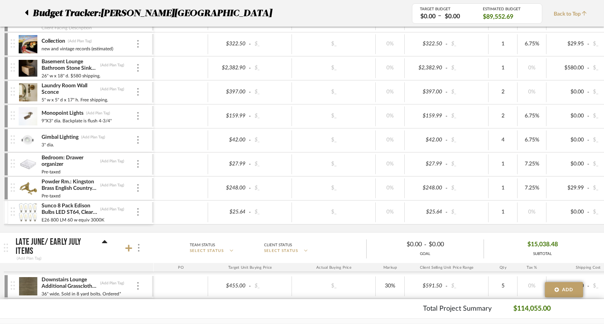
click at [31, 215] on img at bounding box center [28, 212] width 19 height 18
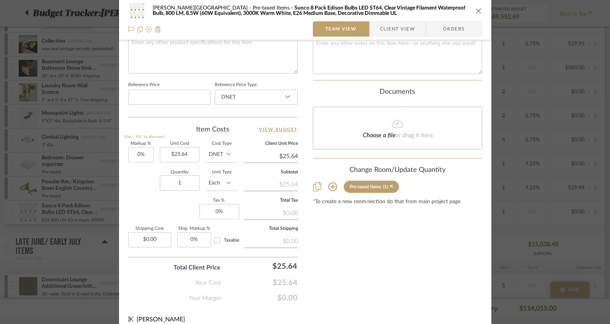
scroll to position [384, 0]
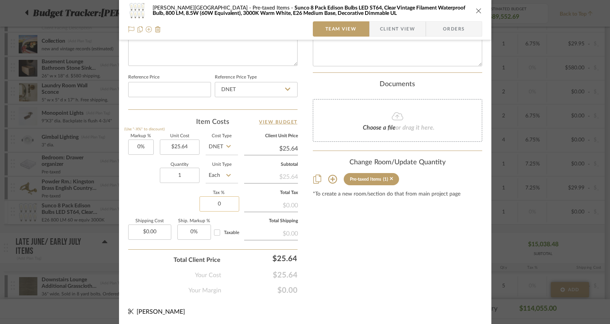
click at [217, 203] on input "0" at bounding box center [219, 203] width 40 height 15
type input "6.75%"
click at [476, 12] on icon "close" at bounding box center [479, 11] width 6 height 6
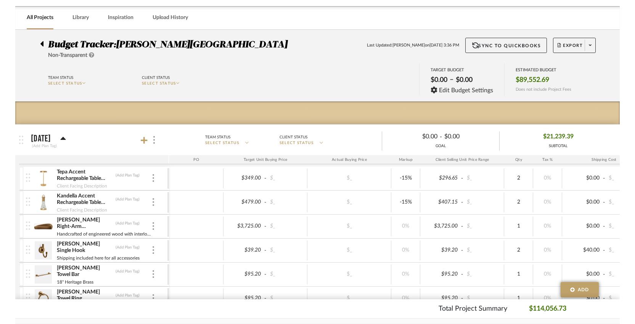
scroll to position [0, 0]
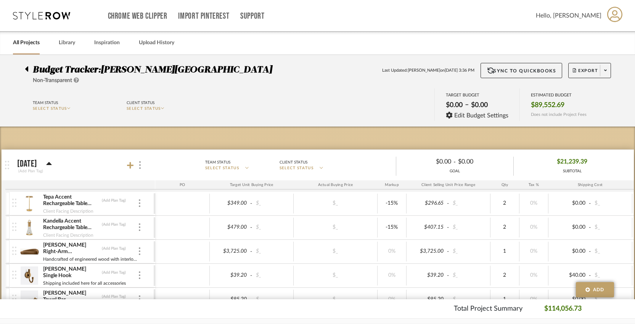
click at [260, 102] on div "Team Status SELECT STATUS Client Status SELECT STATUS TARGET BUDGET $0.00 – $0.…" at bounding box center [317, 105] width 608 height 34
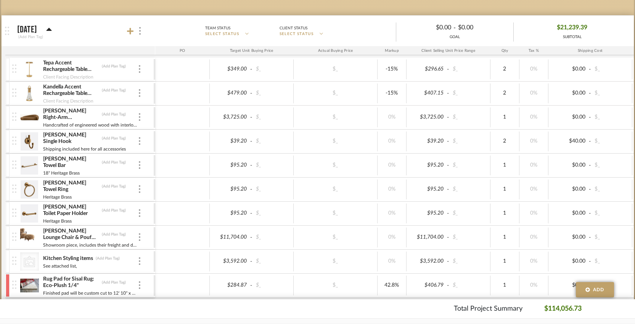
scroll to position [142, 0]
